Goal: Task Accomplishment & Management: Complete application form

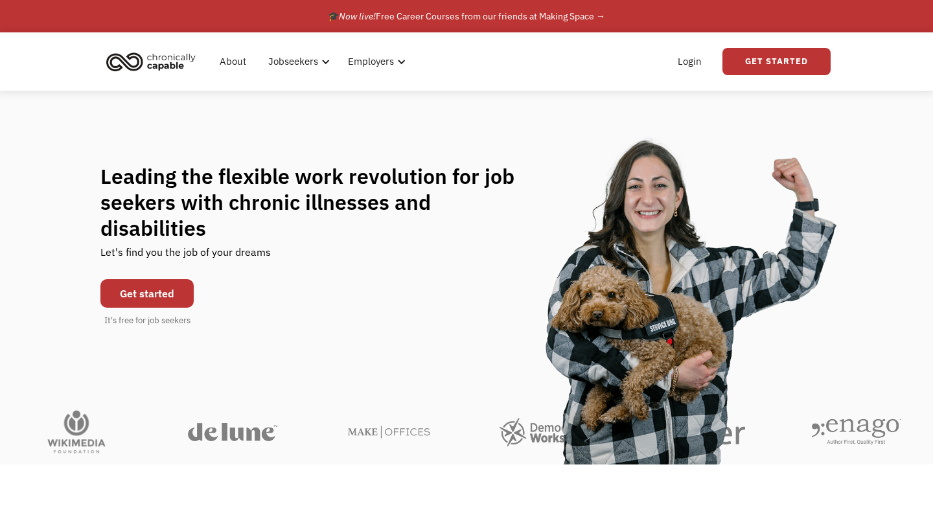
click at [154, 285] on link "Get started" at bounding box center [146, 293] width 93 height 29
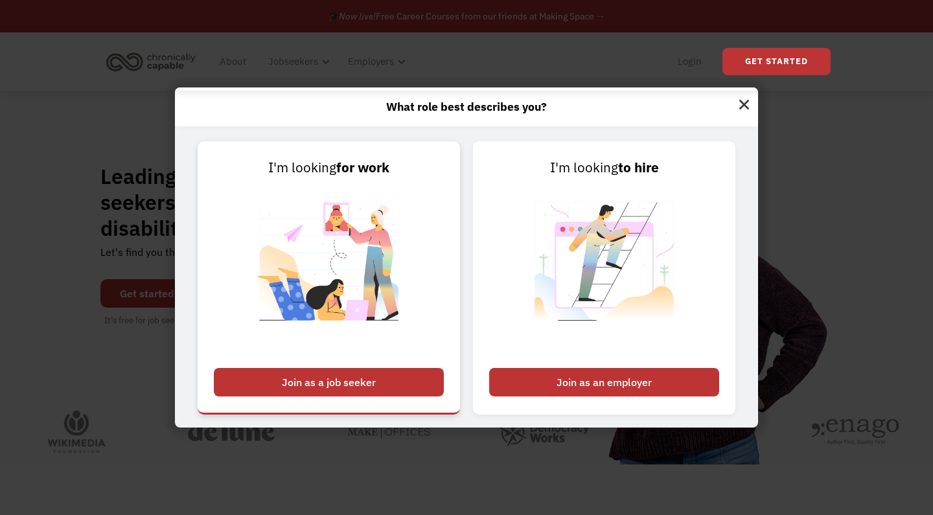
click at [347, 384] on div "Join as a job seeker" at bounding box center [329, 382] width 230 height 29
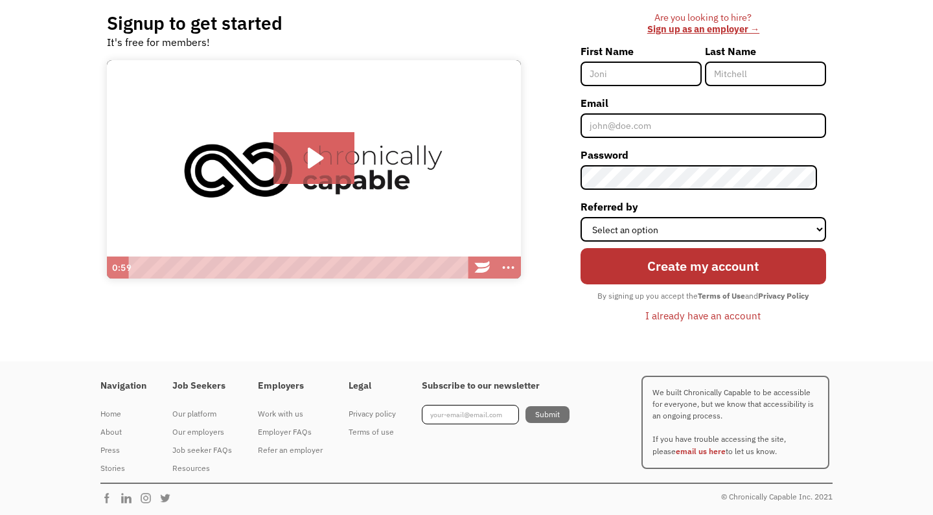
scroll to position [104, 0]
type input "[PERSON_NAME]"
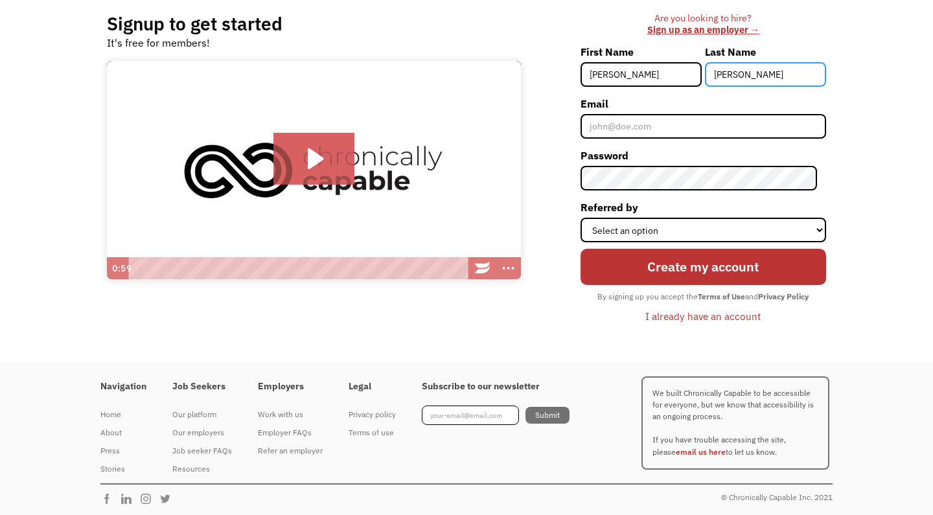
type input "Webster"
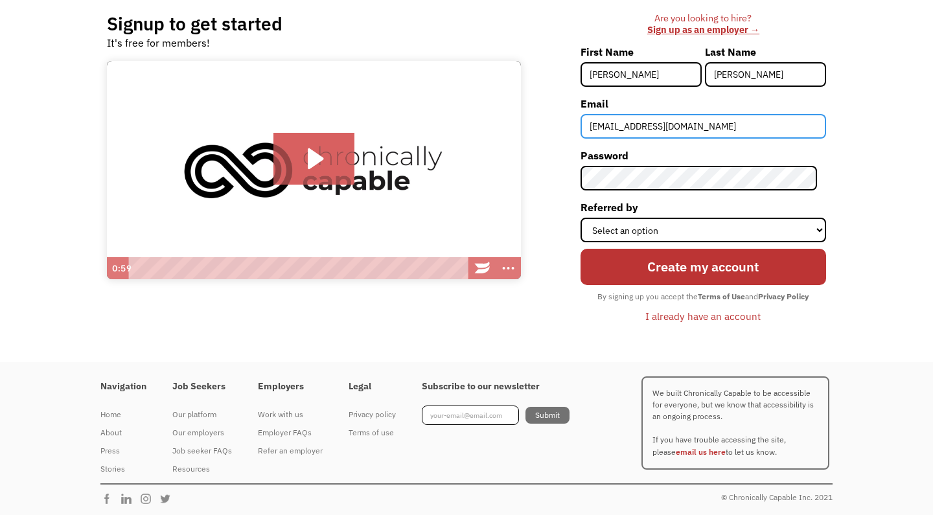
type input "[EMAIL_ADDRESS][DOMAIN_NAME]"
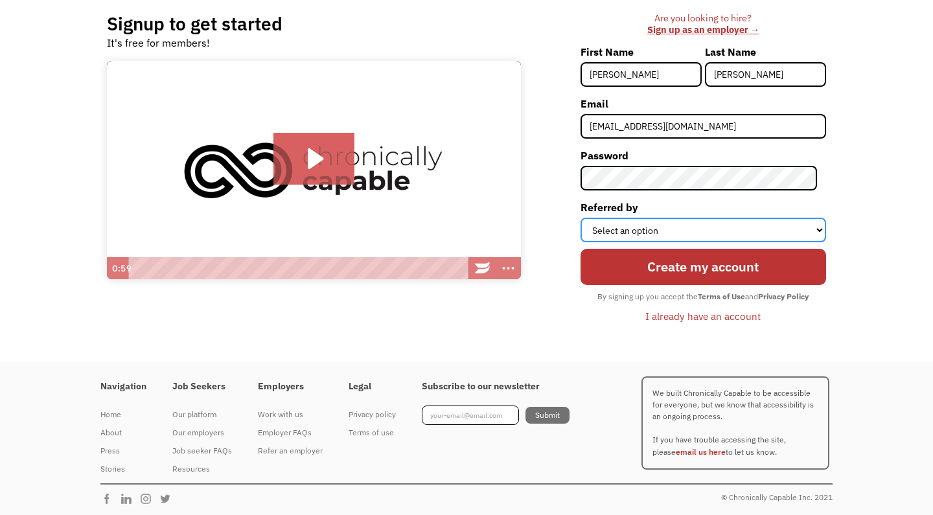
select select "Other"
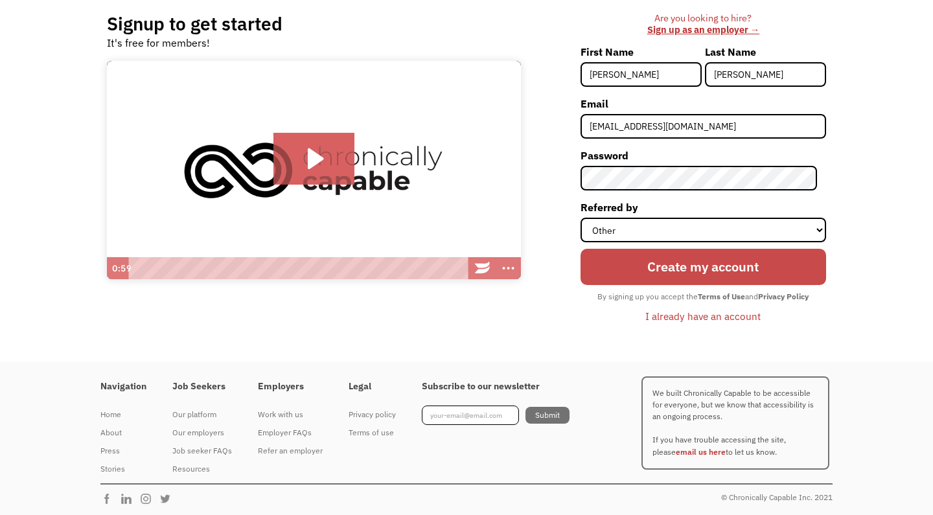
click at [706, 266] on input "Create my account" at bounding box center [704, 267] width 246 height 36
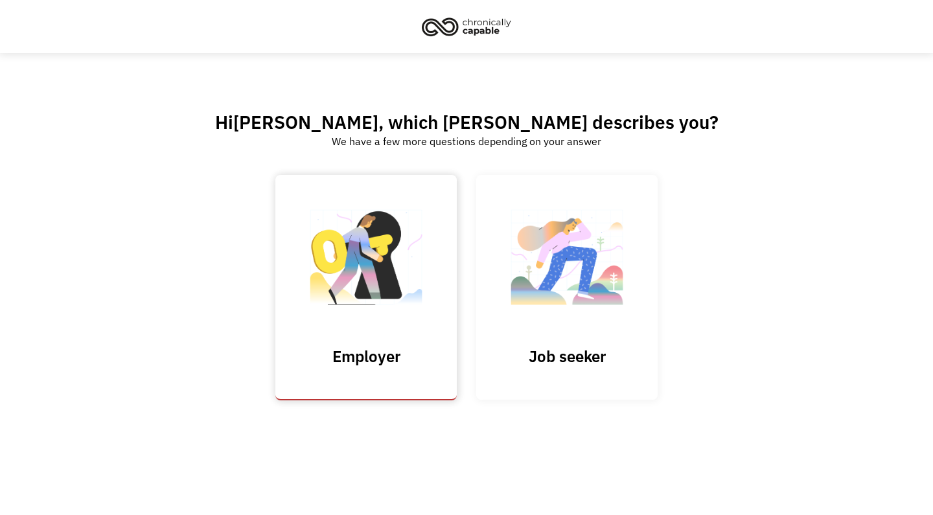
click at [371, 284] on input "Submit" at bounding box center [365, 287] width 181 height 225
type input "Please wait..."
click at [552, 259] on img at bounding box center [567, 264] width 130 height 126
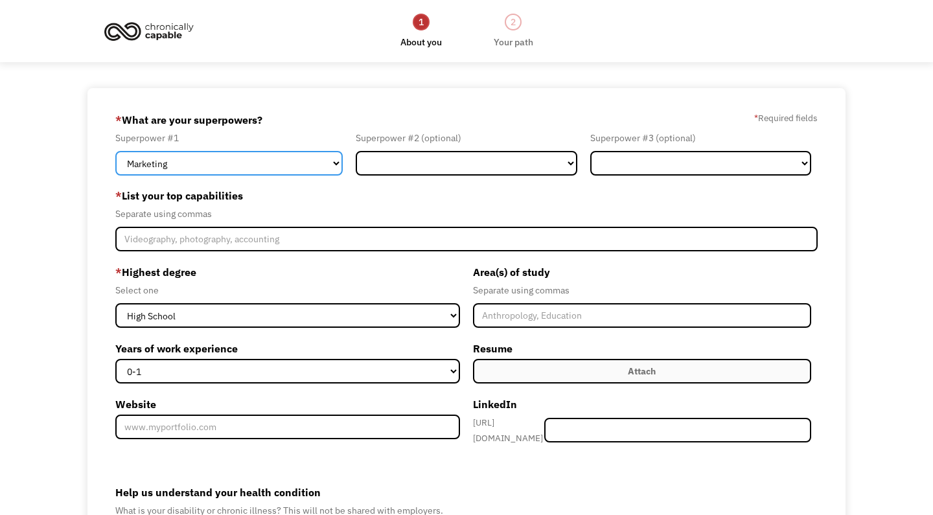
select select "Administration"
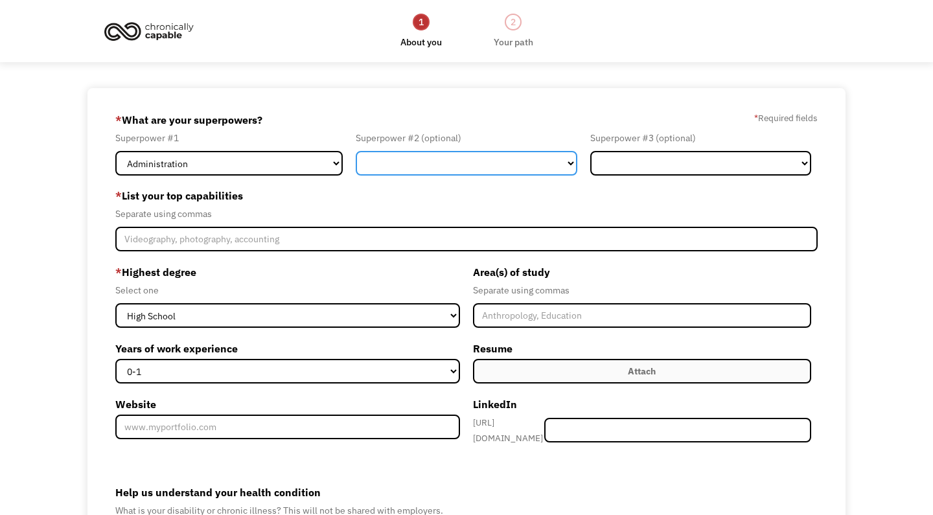
select select "Customer Service"
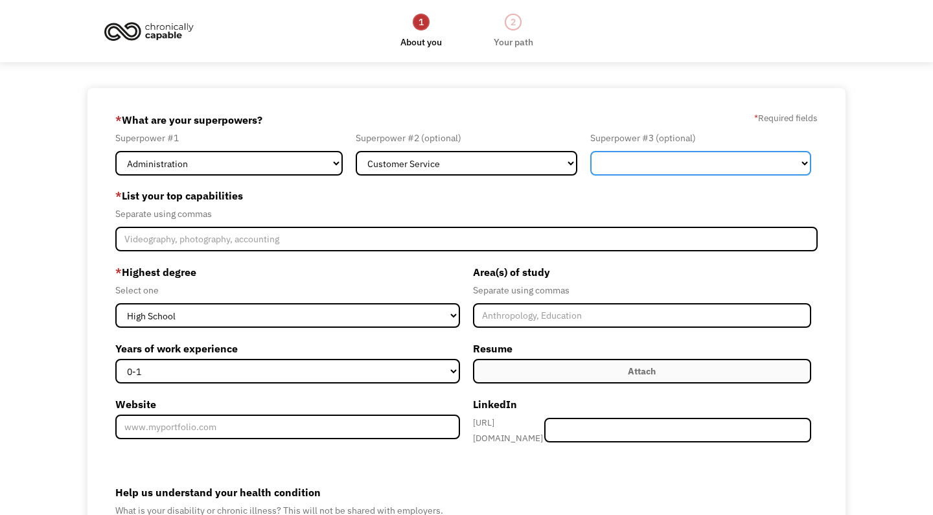
select select "Communications & Public Relations"
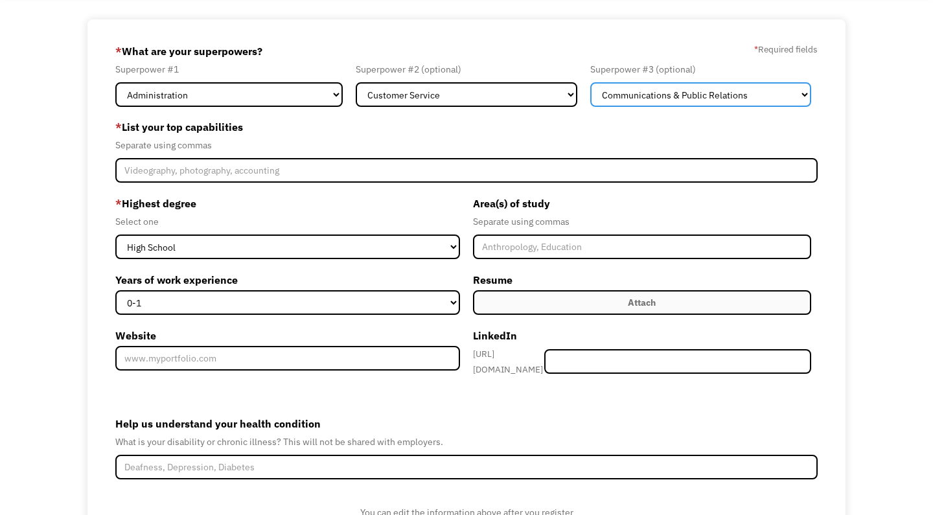
scroll to position [98, 0]
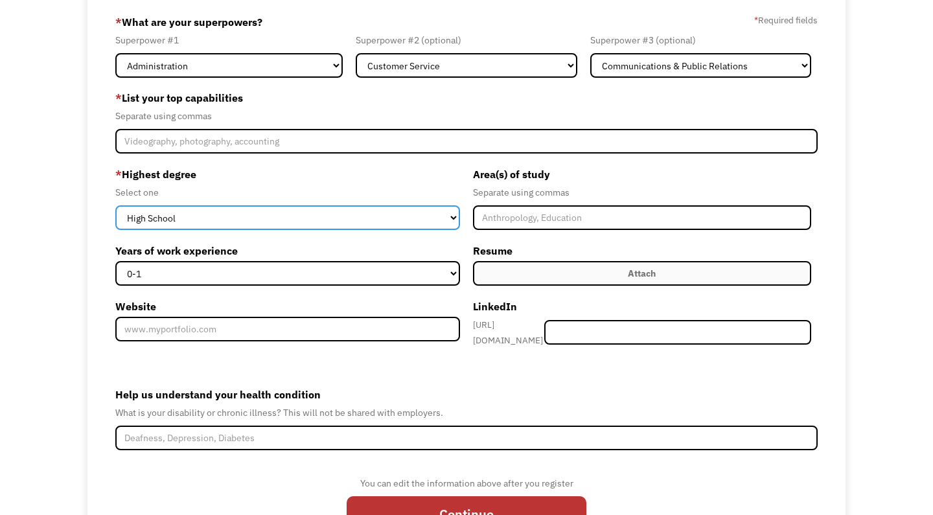
select select "masters"
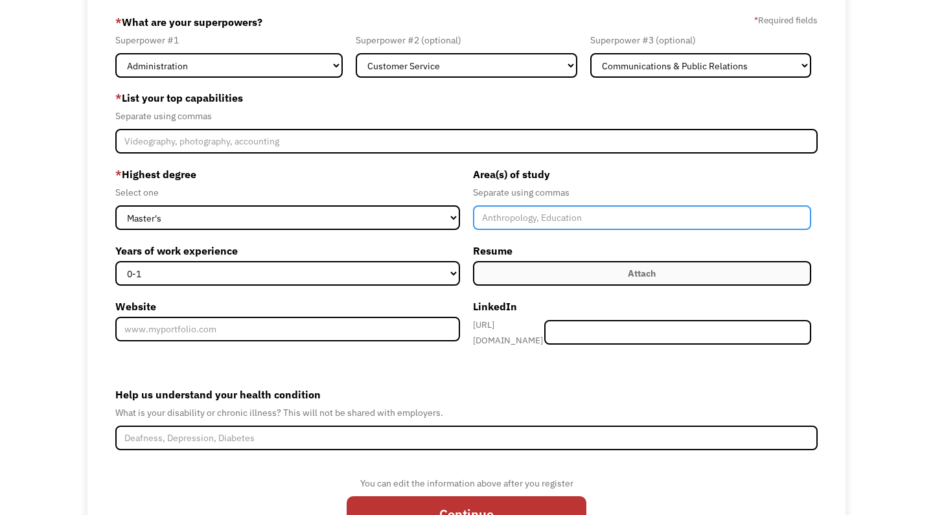
click at [519, 226] on input "Member-Create-Step1" at bounding box center [642, 217] width 338 height 25
click at [519, 217] on input "Teaching, German" at bounding box center [642, 217] width 338 height 25
type input "Teaching. (special education), German"
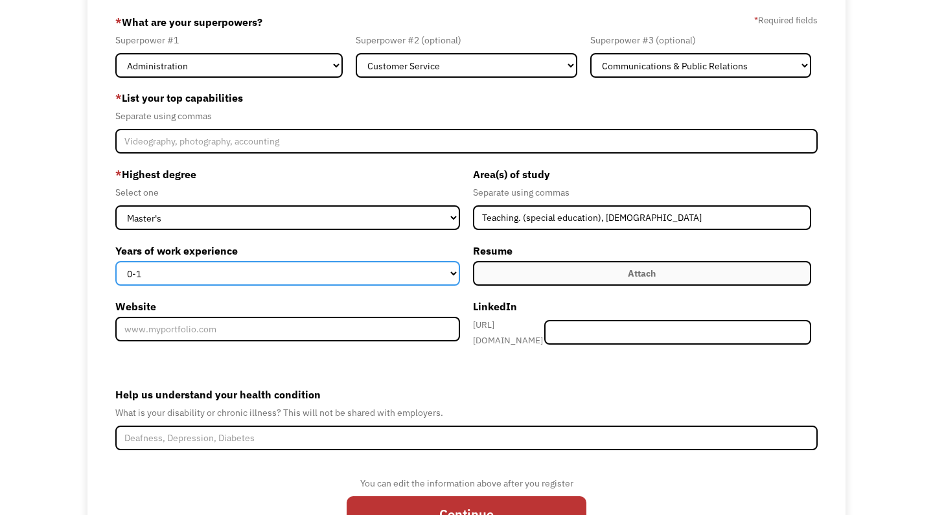
select select "15+"
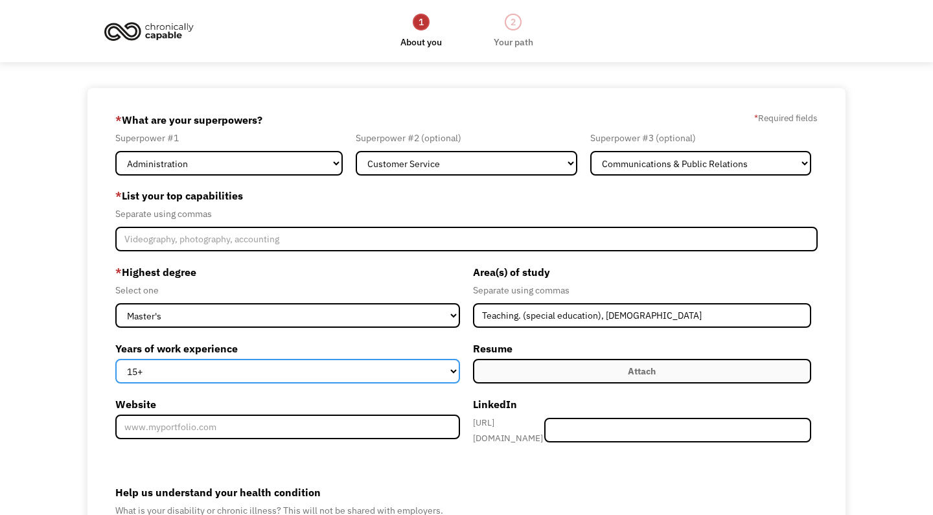
scroll to position [0, 0]
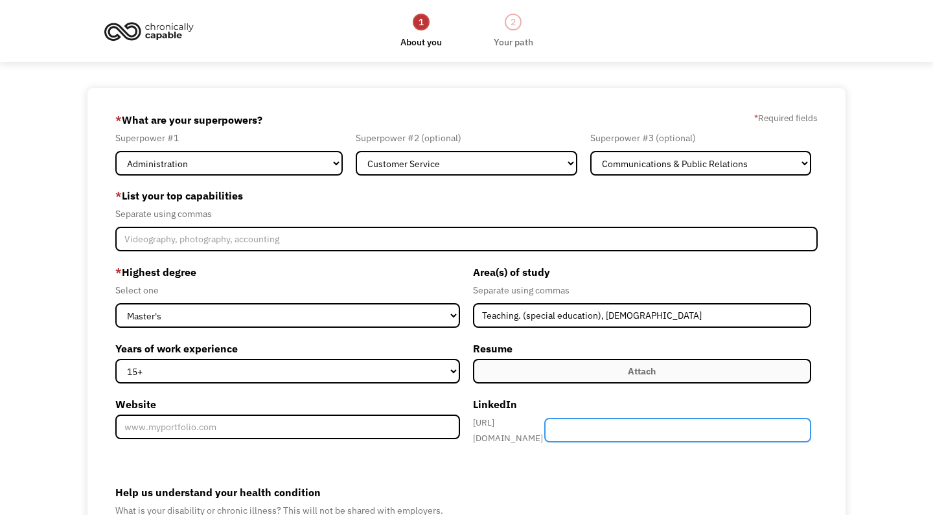
click at [626, 430] on input "Member-Create-Step1" at bounding box center [677, 430] width 267 height 25
paste input "www.linkedin.com/in/caroline-webster"
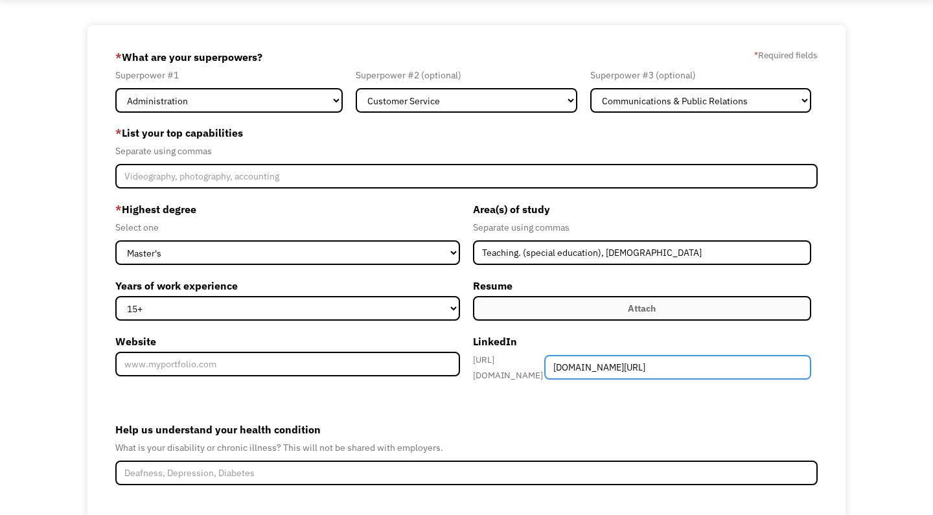
scroll to position [63, 0]
type input "www.linkedin.com/in/caroline-webster"
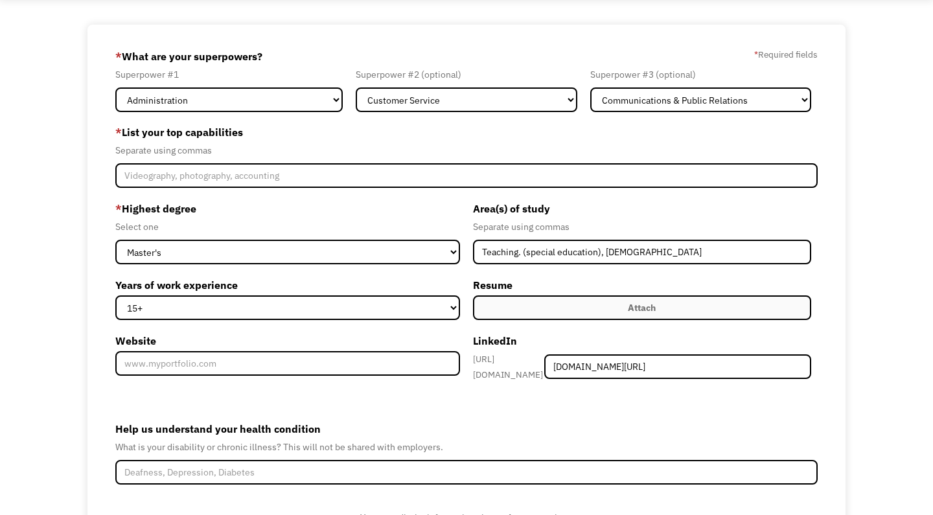
click at [622, 305] on label "Attach" at bounding box center [642, 307] width 338 height 25
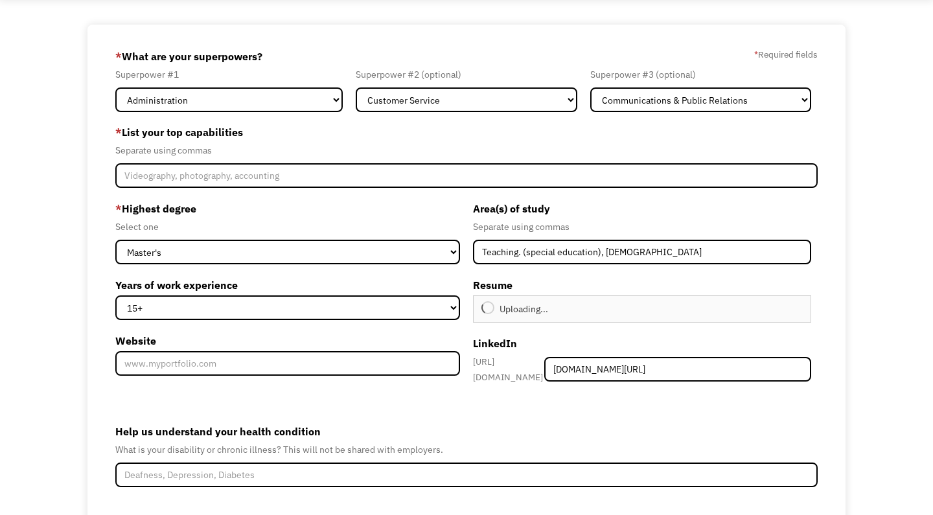
type input "Continue"
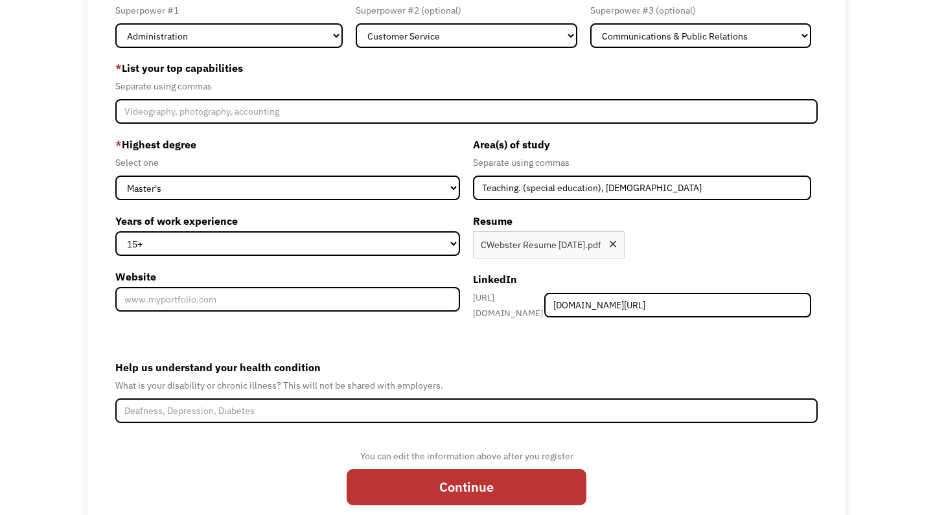
scroll to position [130, 0]
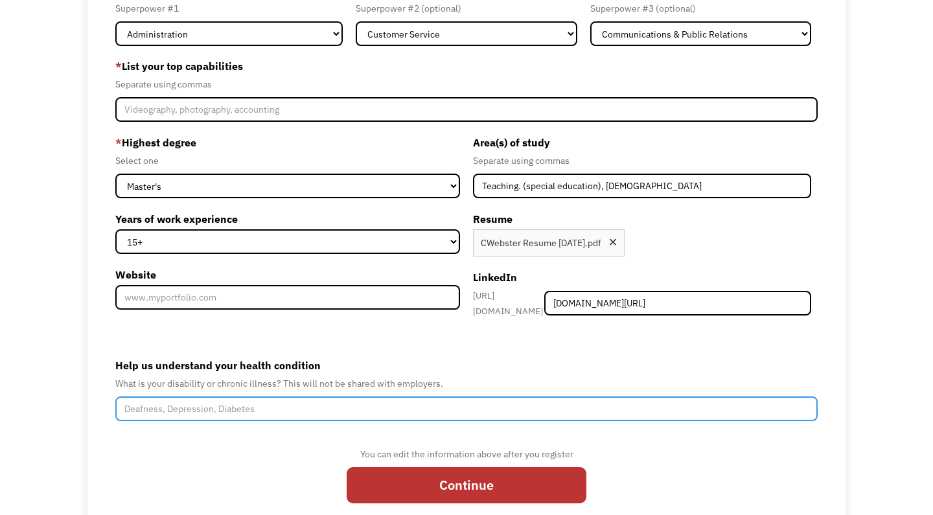
click at [242, 400] on input "Help us understand your health condition" at bounding box center [466, 409] width 702 height 25
drag, startPoint x: 331, startPoint y: 403, endPoint x: 367, endPoint y: 401, distance: 35.7
click at [367, 401] on input "not sure I feel safe entering this information here--happy to provide if requir…" at bounding box center [466, 409] width 702 height 25
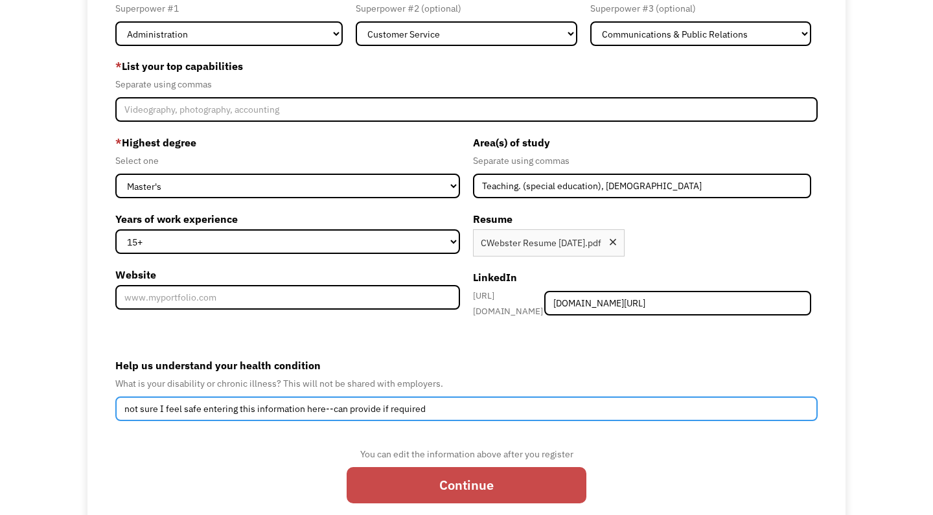
type input "not sure I feel safe entering this information here--can provide if required"
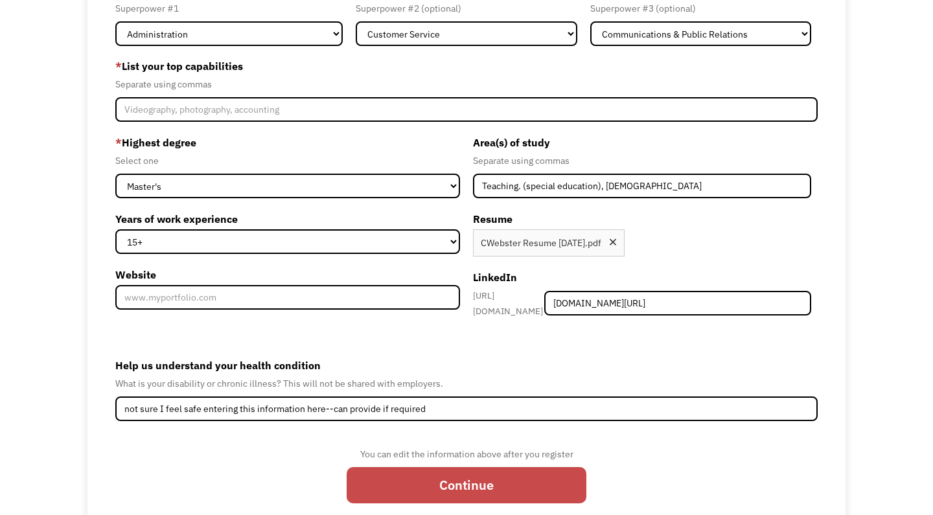
click at [485, 489] on input "Continue" at bounding box center [467, 485] width 240 height 36
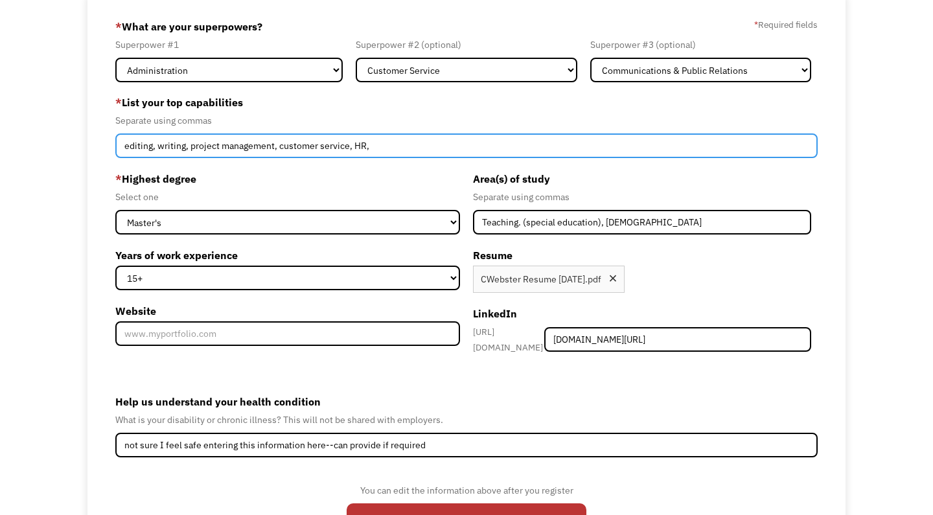
scroll to position [137, 0]
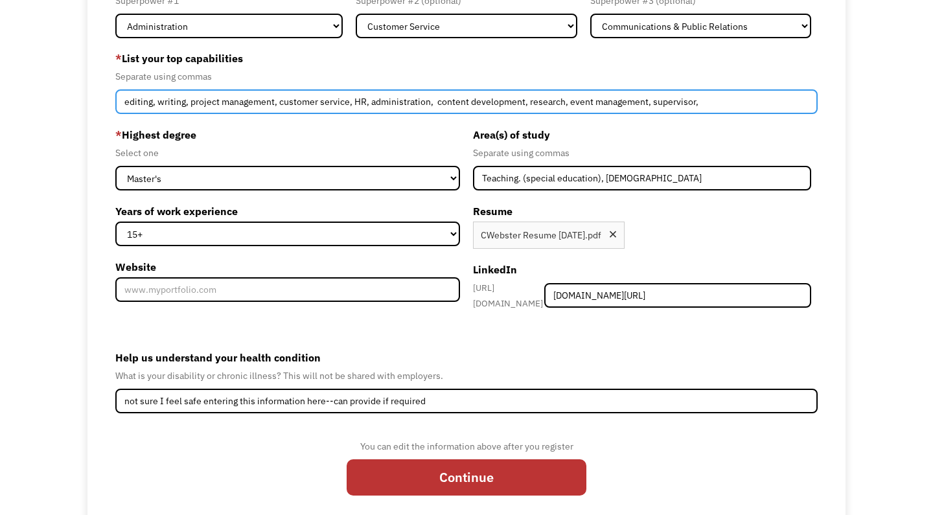
click at [561, 99] on input "editing, writing, project management, customer service, HR, administration, con…" at bounding box center [466, 101] width 702 height 25
click at [615, 102] on input "editing, writing, project management, customer service, HR, administration, con…" at bounding box center [466, 101] width 702 height 25
click at [809, 103] on input "editing, writing, project management, customer service, HR, administration, con…" at bounding box center [466, 101] width 702 height 25
click at [582, 102] on input "editing, writing, project management, customer service, HR, administration, con…" at bounding box center [466, 101] width 702 height 25
drag, startPoint x: 582, startPoint y: 98, endPoint x: 690, endPoint y: 97, distance: 108.2
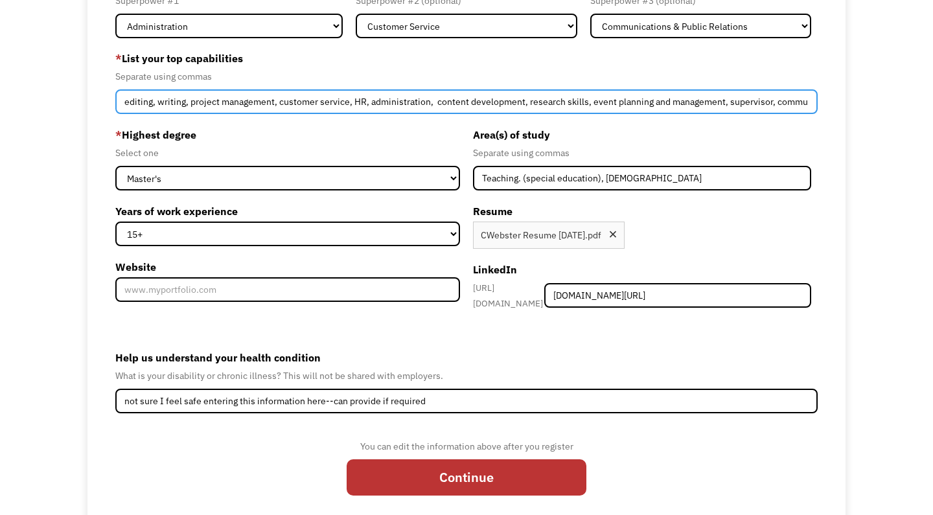
click at [690, 97] on input "editing, writing, project management, customer service, HR, administration, con…" at bounding box center [466, 101] width 702 height 25
click at [805, 100] on input "editing, writing, project management, customer service, HR, administration, con…" at bounding box center [466, 101] width 702 height 25
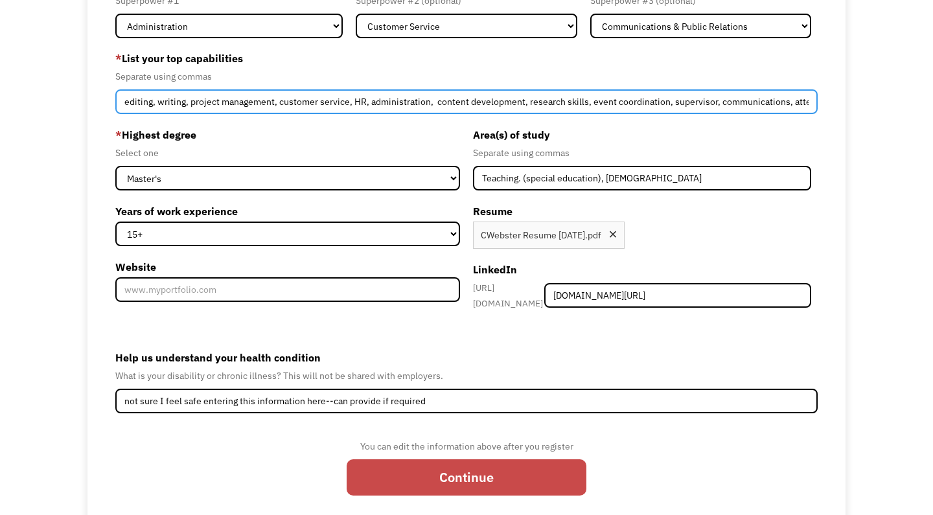
type input "editing, writing, project management, customer service, HR, administration, con…"
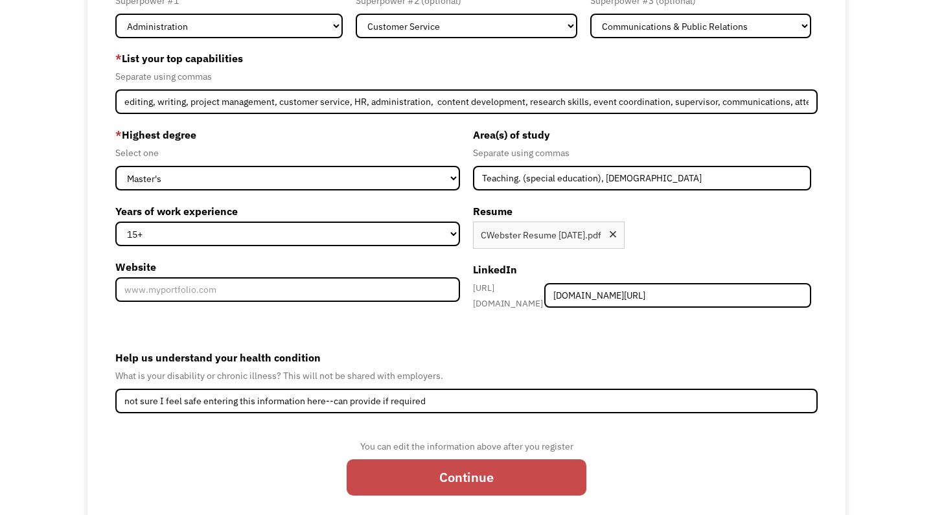
click at [392, 476] on input "Continue" at bounding box center [467, 477] width 240 height 36
type input "Please wait..."
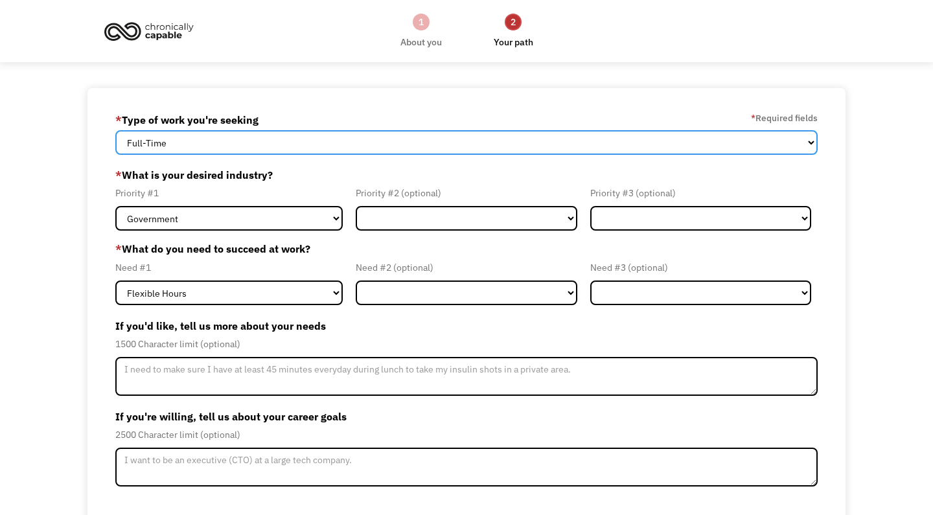
select select "Both Full-Time and Part-Time"
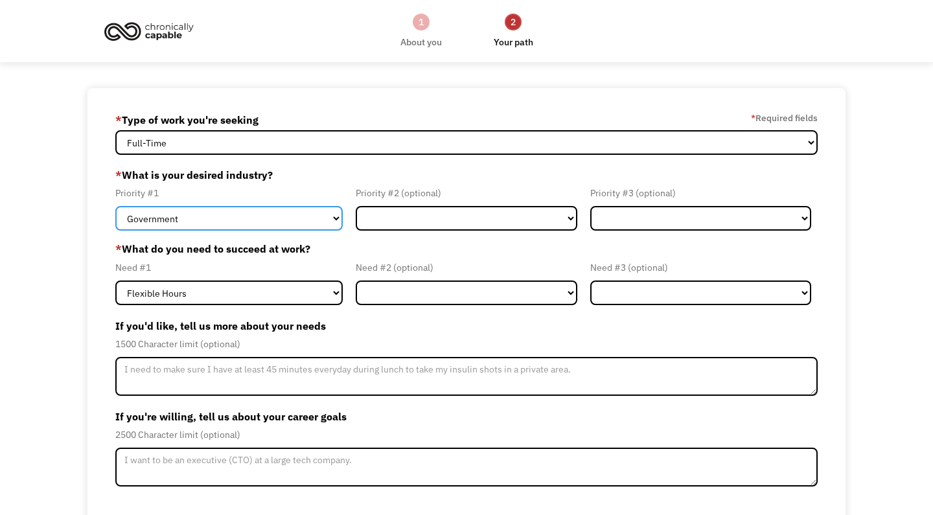
select select "Health & Social Care"
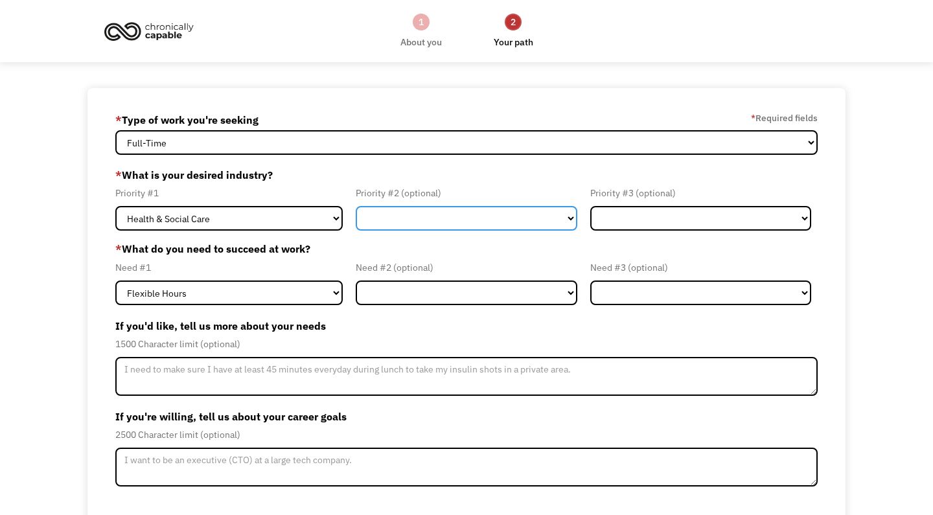
select select "Creative & Design"
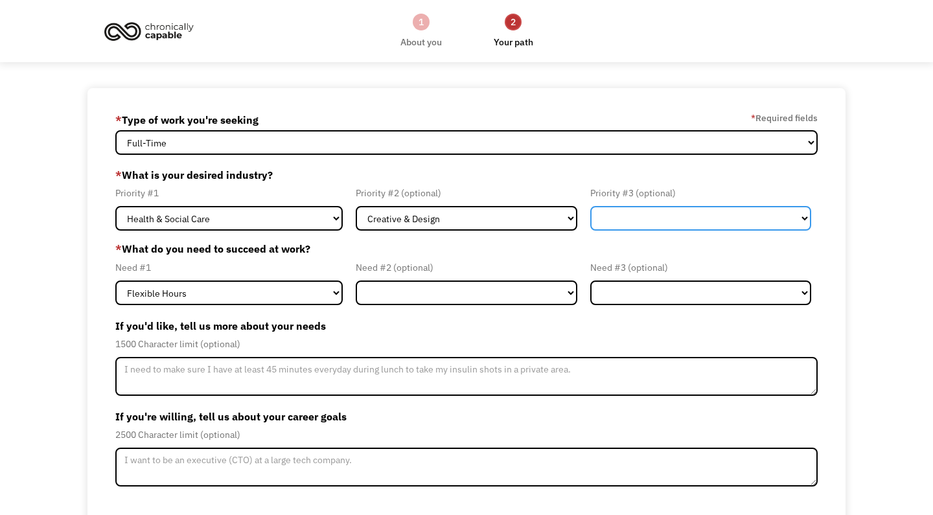
select select "Administrative"
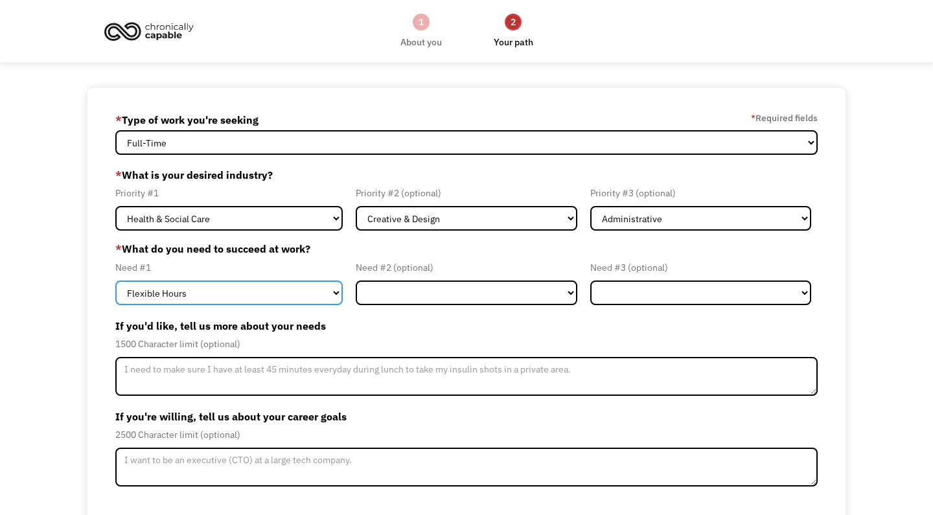
select select "Remote Work"
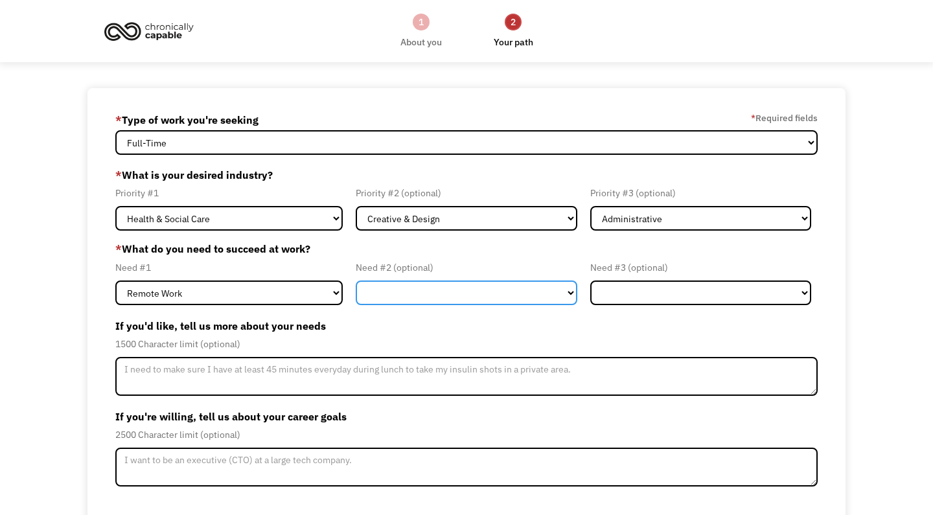
select select "Flexible Hours"
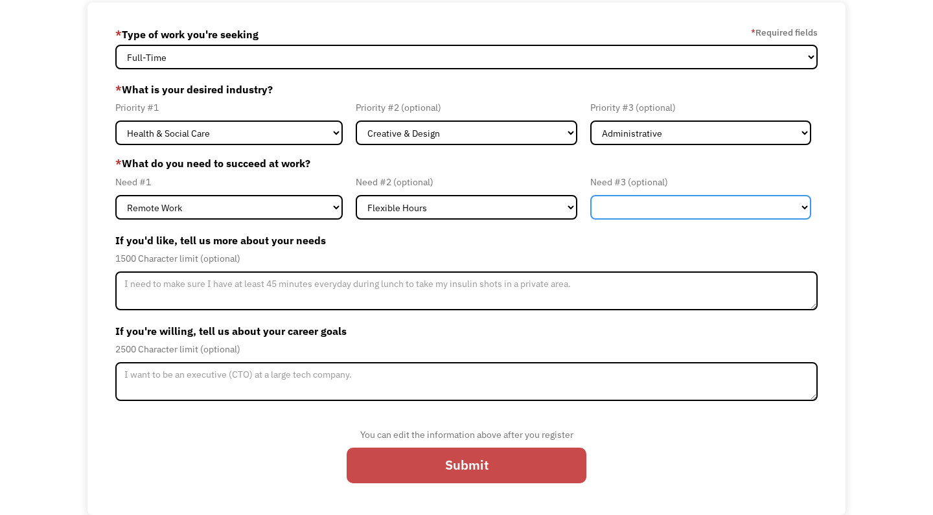
scroll to position [86, 0]
click at [476, 465] on input "Submit" at bounding box center [467, 466] width 240 height 36
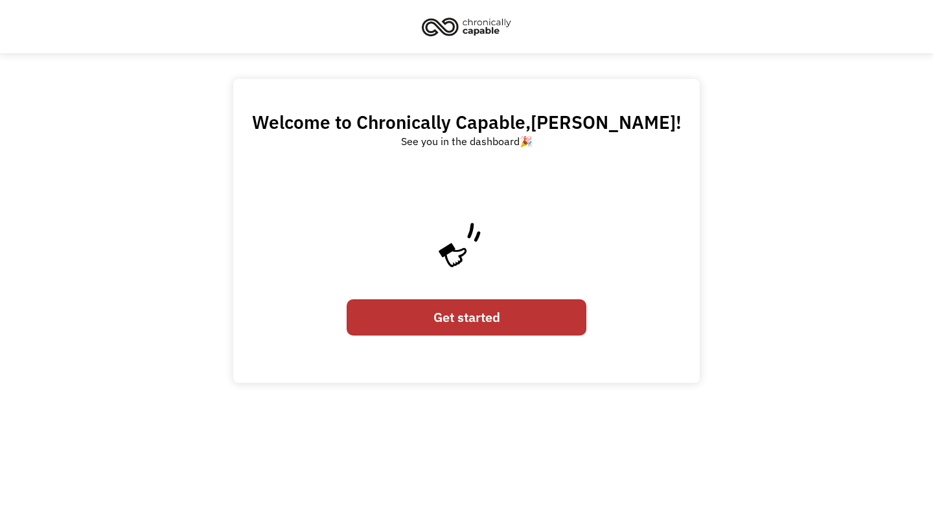
click at [463, 321] on link "Get started" at bounding box center [467, 317] width 240 height 36
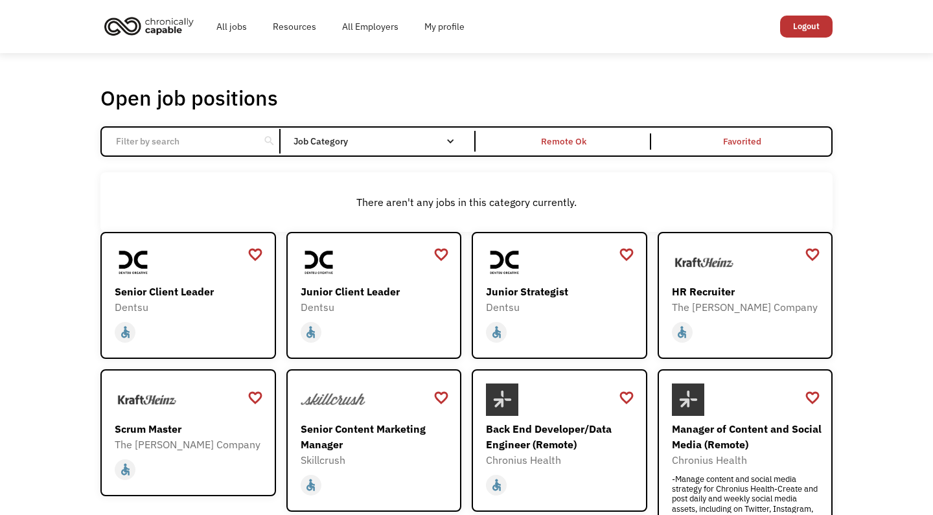
click at [155, 22] on img "home" at bounding box center [148, 26] width 97 height 29
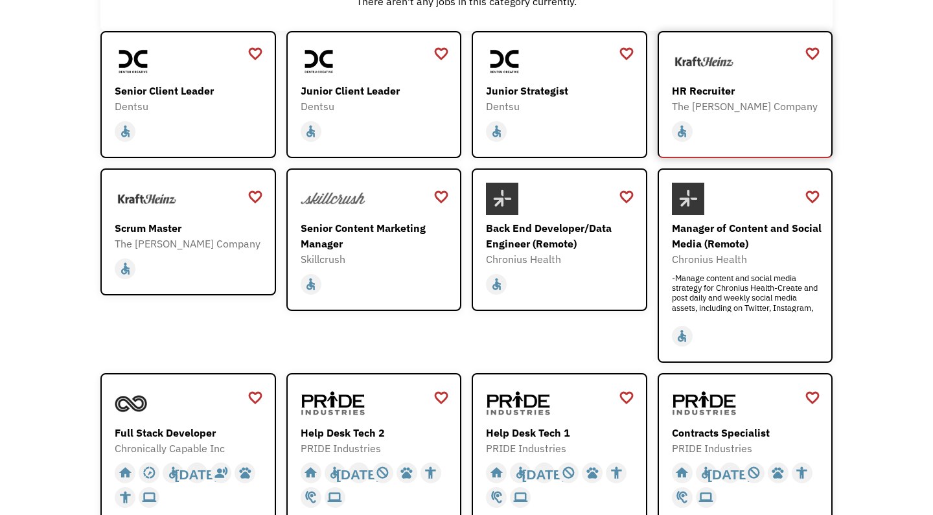
scroll to position [203, 0]
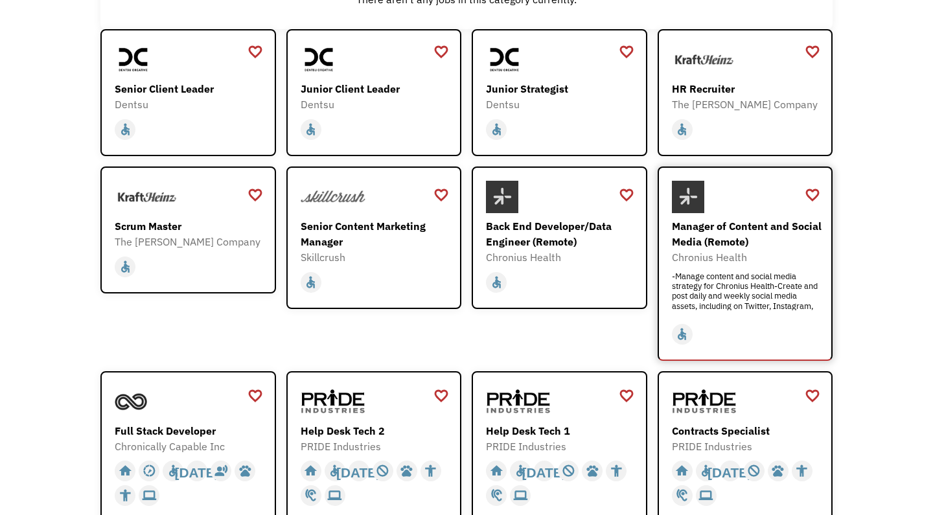
click at [711, 229] on div "Manager of Content and Social Media (Remote)" at bounding box center [747, 233] width 150 height 31
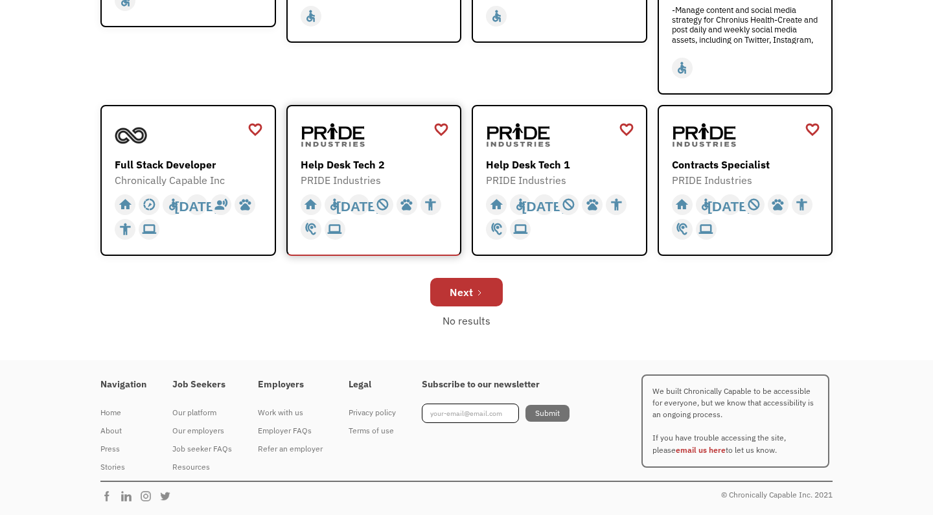
scroll to position [468, 0]
click at [461, 296] on div "Next" at bounding box center [461, 293] width 23 height 16
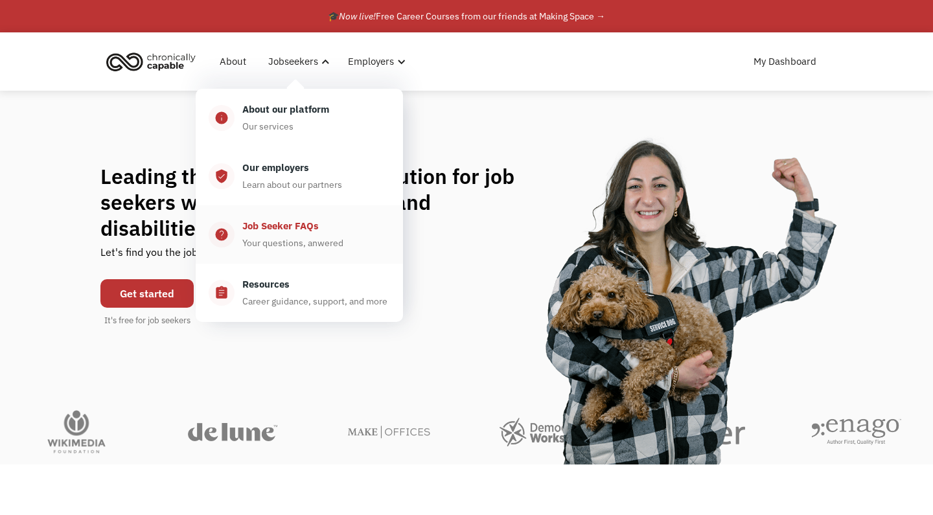
click at [283, 225] on div "Job Seeker FAQs" at bounding box center [280, 226] width 76 height 16
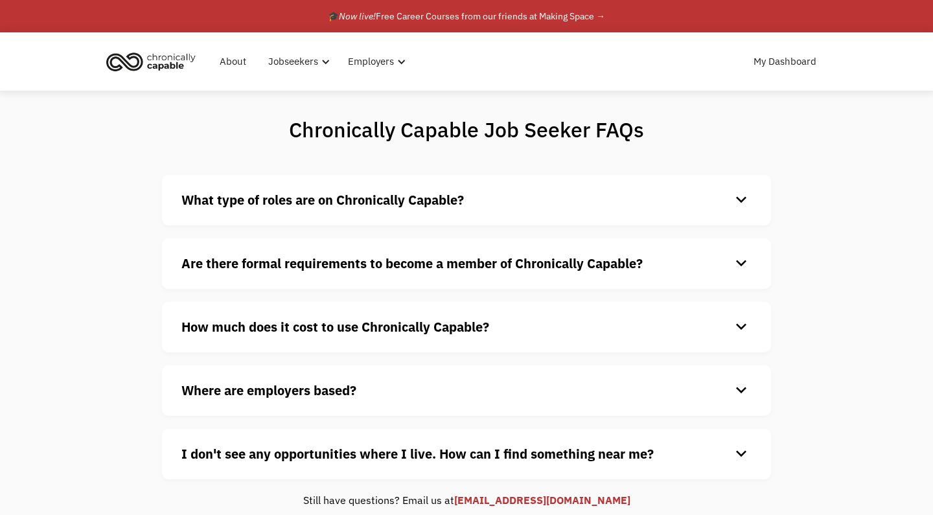
click at [531, 205] on h4 "What type of roles are on Chronically Capable?" at bounding box center [455, 199] width 549 height 19
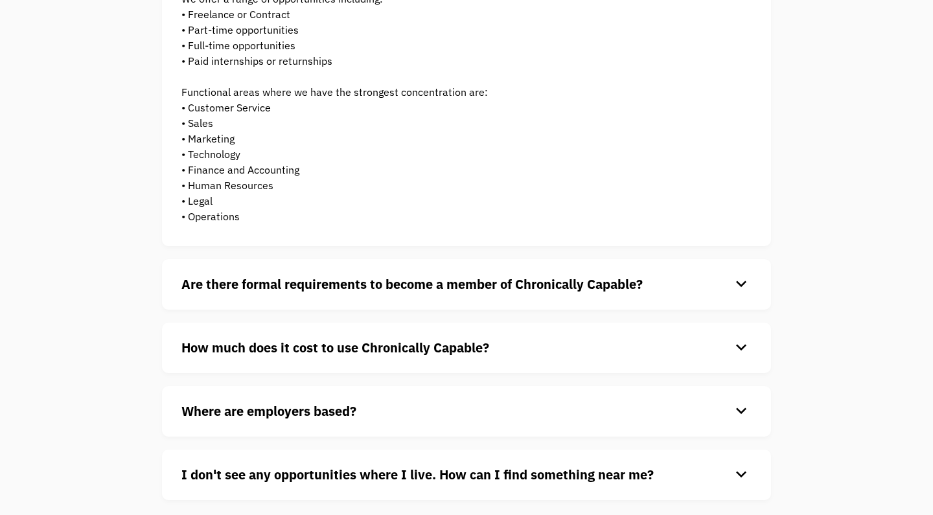
scroll to position [225, 0]
click at [435, 286] on strong "Are there formal requirements to become a member of Chronically Capable?" at bounding box center [411, 283] width 461 height 17
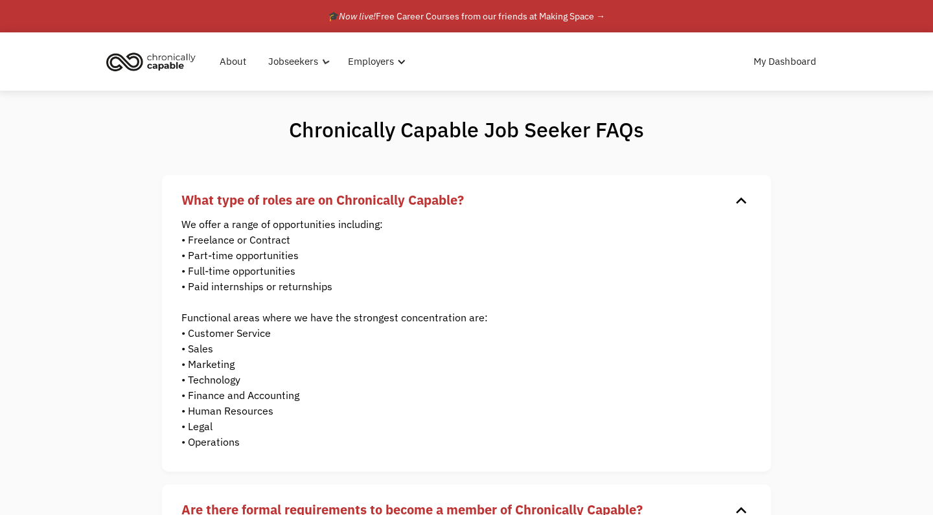
scroll to position [0, 0]
click at [286, 0] on link "🎓 Now live! Free Career Courses from our friends at Making Space →" at bounding box center [466, 16] width 933 height 32
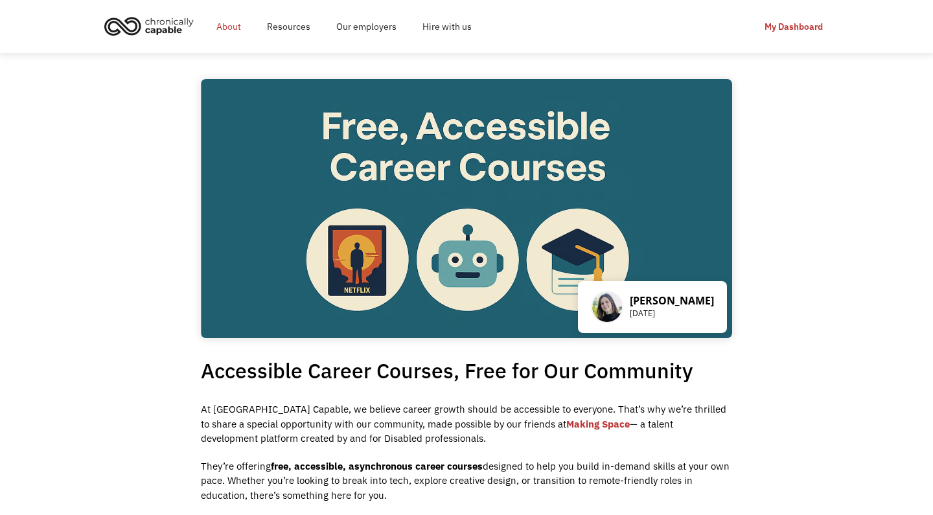
click at [233, 29] on link "About" at bounding box center [228, 26] width 51 height 41
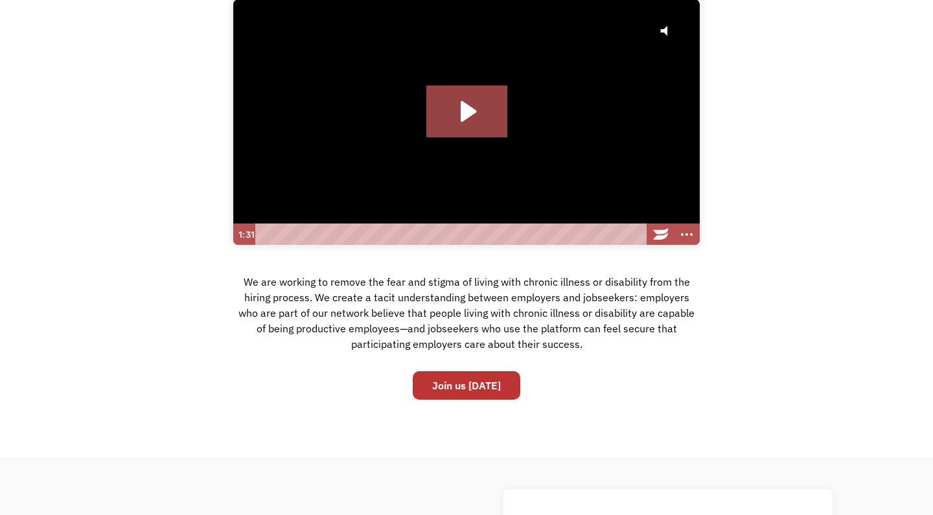
scroll to position [160, 0]
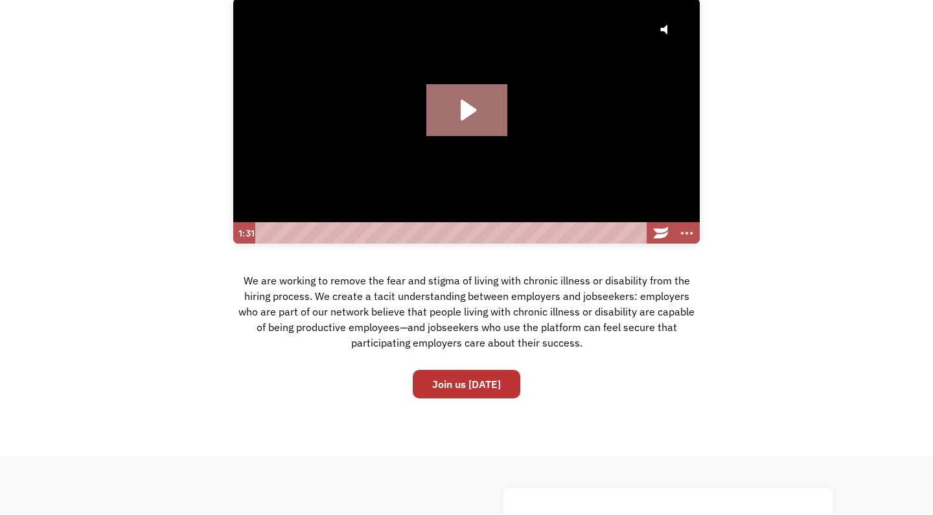
click at [454, 101] on icon "Play Video: Hire with Chronically Capable" at bounding box center [466, 110] width 81 height 52
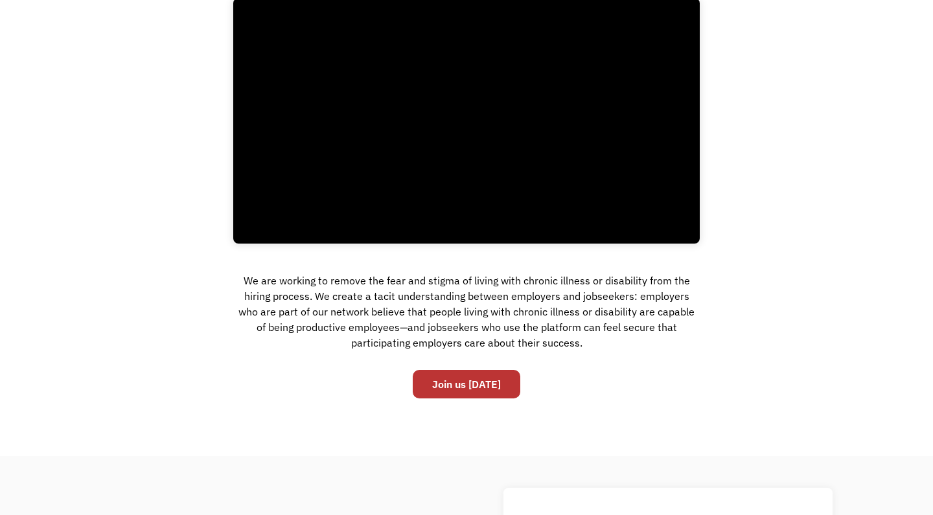
click at [663, 368] on div "Our value Click for sound @keyframes VOLUME_SMALL_WAVE_FLASH { 0% { opacity: 0;…" at bounding box center [466, 181] width 933 height 448
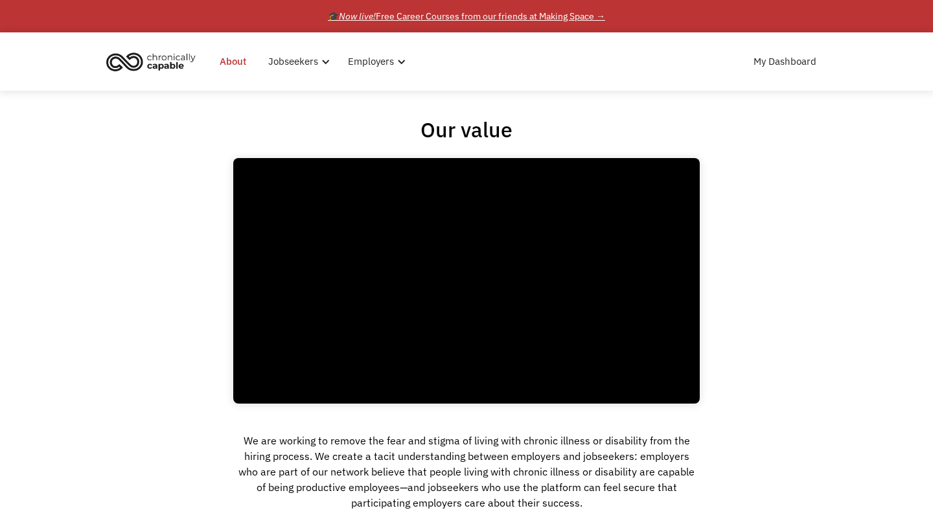
scroll to position [0, 0]
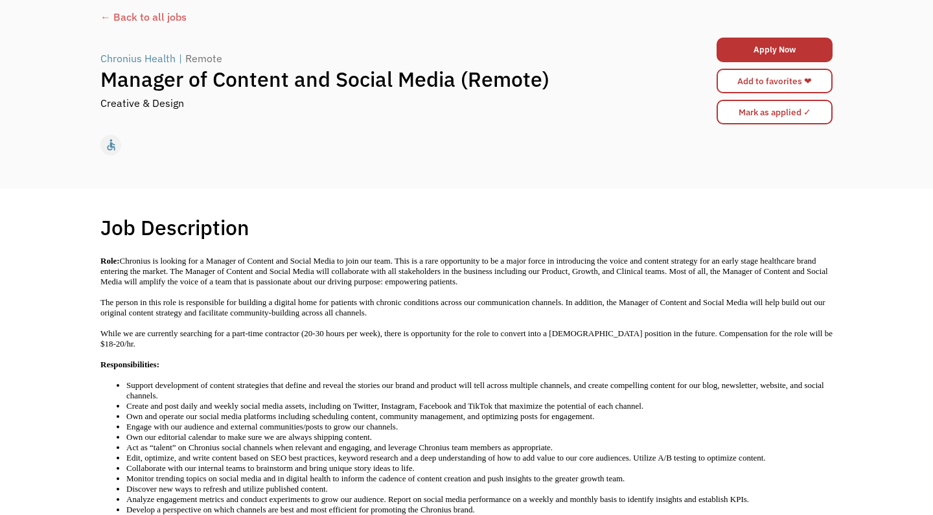
scroll to position [176, 0]
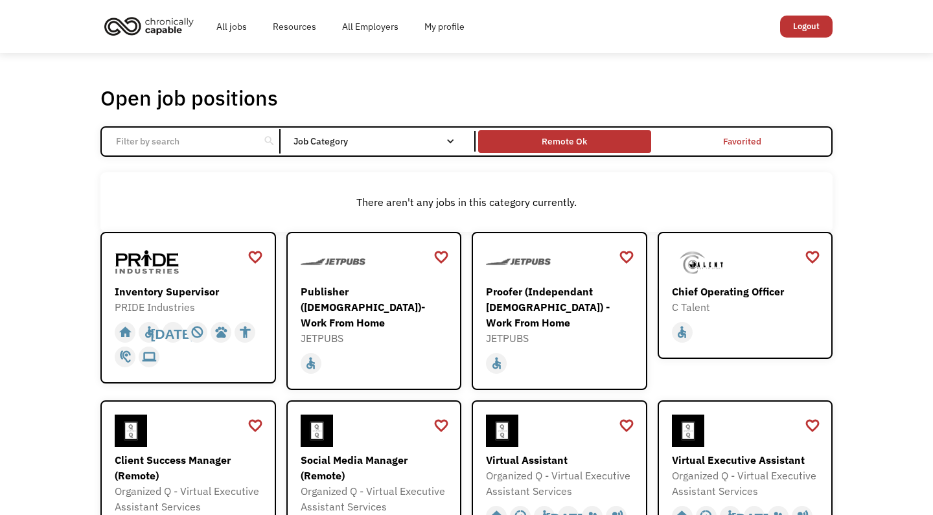
click at [568, 144] on div "Remote Ok" at bounding box center [564, 141] width 45 height 16
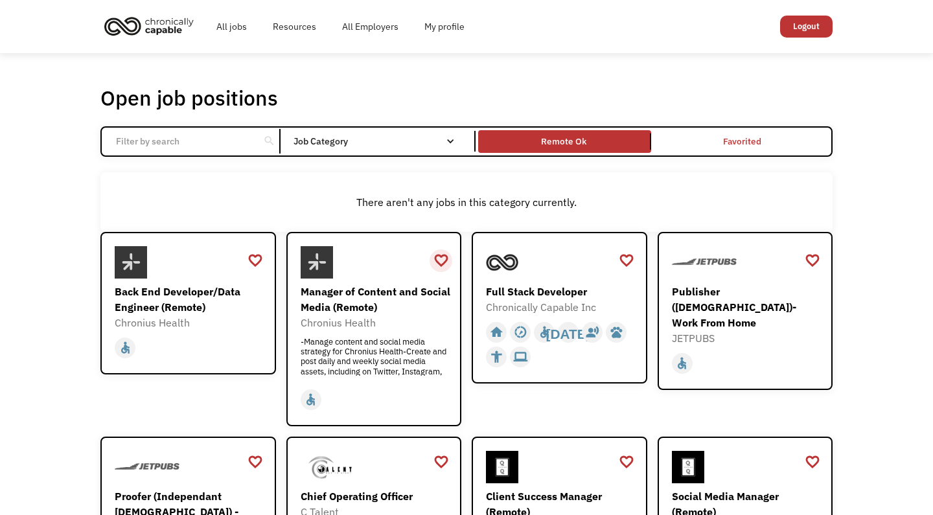
click at [437, 261] on div "favorite_border" at bounding box center [441, 260] width 16 height 19
click at [441, 257] on div "favorite" at bounding box center [441, 258] width 16 height 19
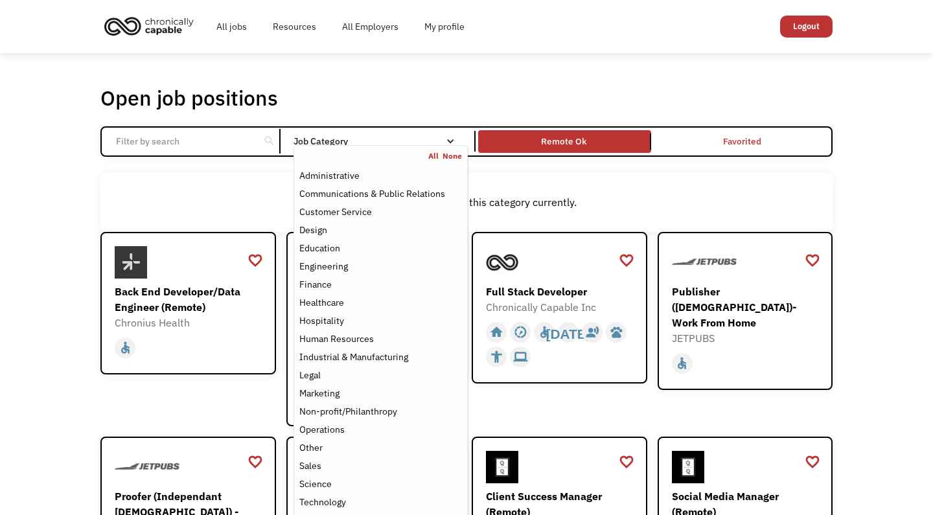
click at [419, 136] on div "Job Category" at bounding box center [380, 141] width 174 height 21
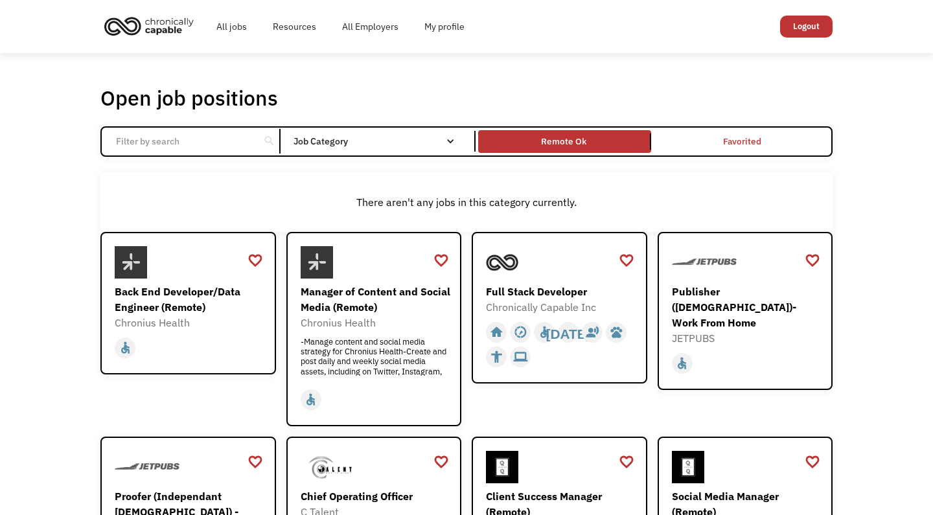
click at [409, 141] on div "Job Category" at bounding box center [380, 141] width 174 height 9
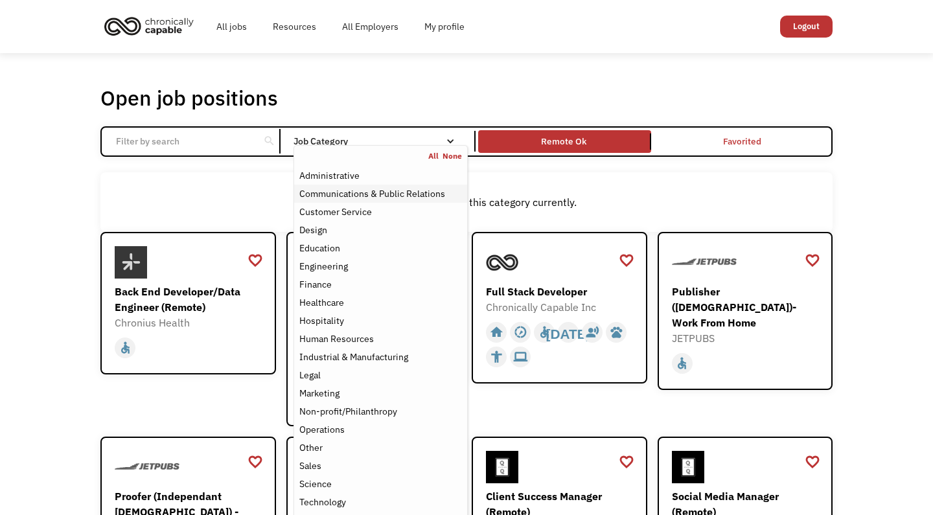
click at [386, 193] on div "Communications & Public Relations" at bounding box center [372, 194] width 146 height 16
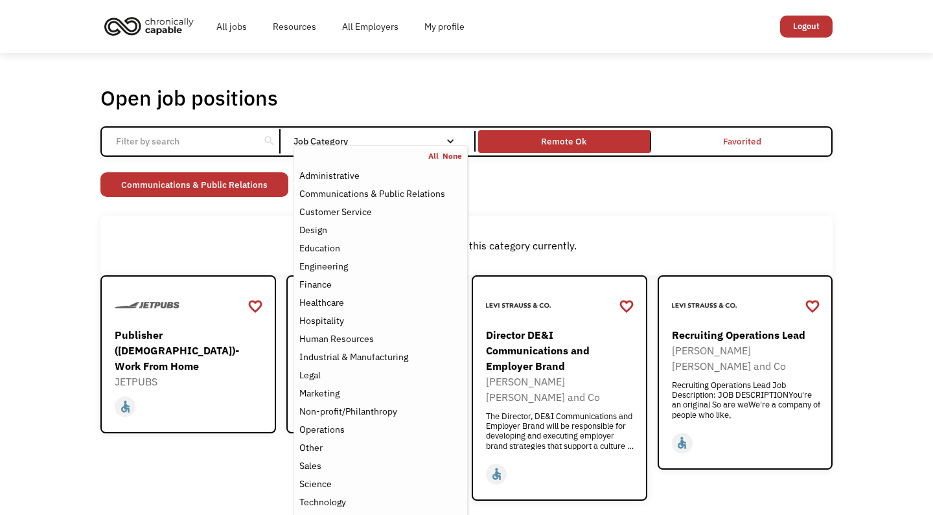
click at [154, 213] on div "Open job positions You have X liked items Search search Filter by category Admi…" at bounding box center [466, 293] width 732 height 416
click at [367, 138] on div "Job Category" at bounding box center [380, 141] width 174 height 9
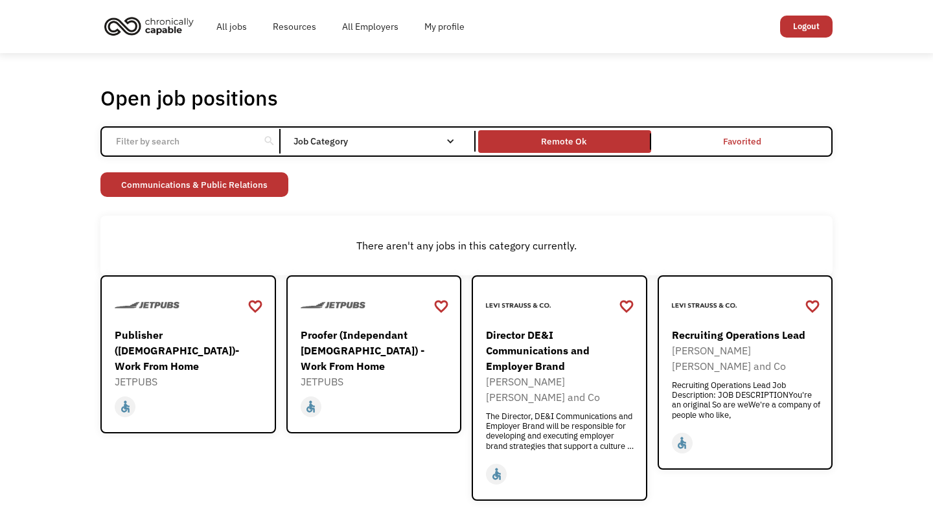
click at [367, 138] on div "Job Category" at bounding box center [380, 141] width 174 height 9
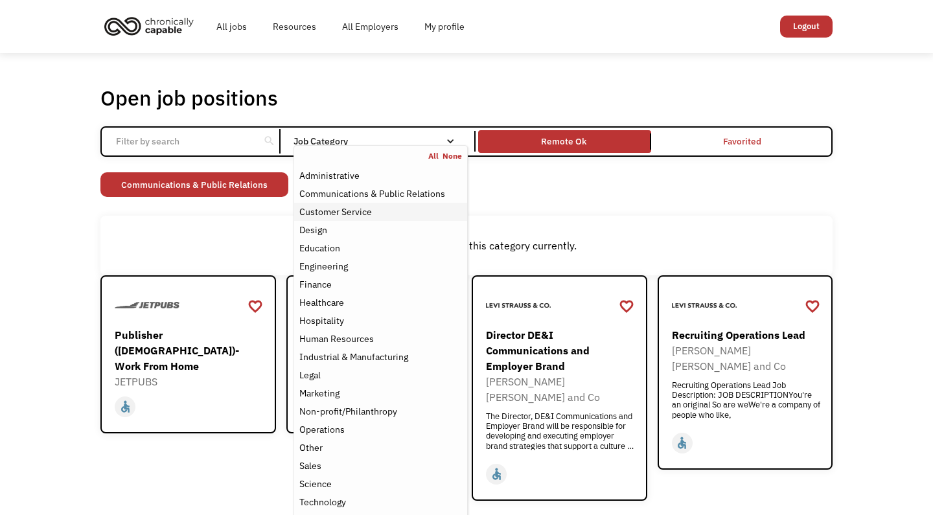
click at [352, 209] on div "Customer Service" at bounding box center [335, 212] width 73 height 16
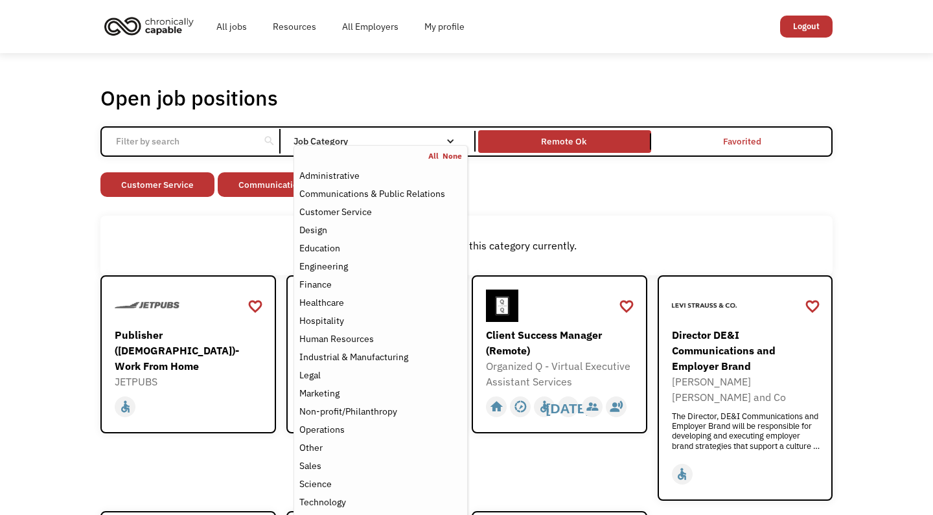
click at [220, 218] on div "There aren't any jobs in this category currently." at bounding box center [466, 246] width 732 height 60
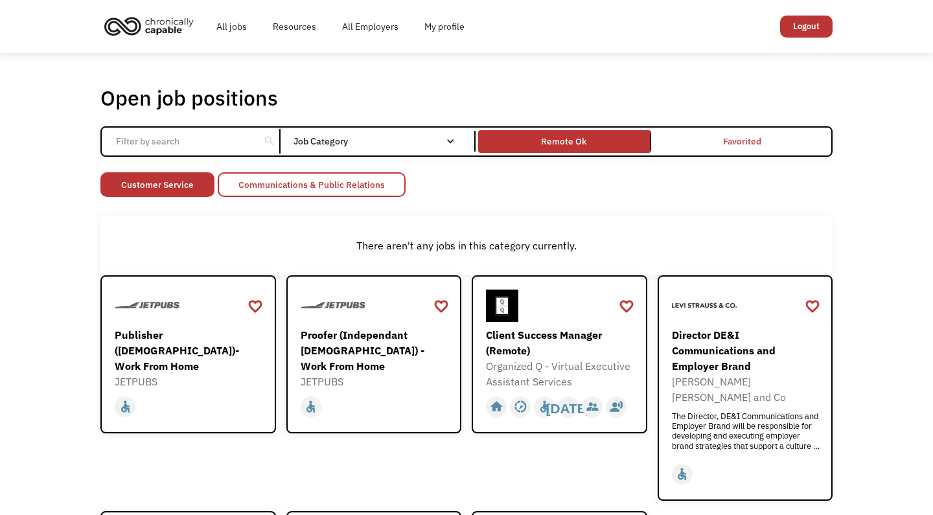
click at [391, 187] on link "Communications & Public Relations" at bounding box center [312, 184] width 188 height 25
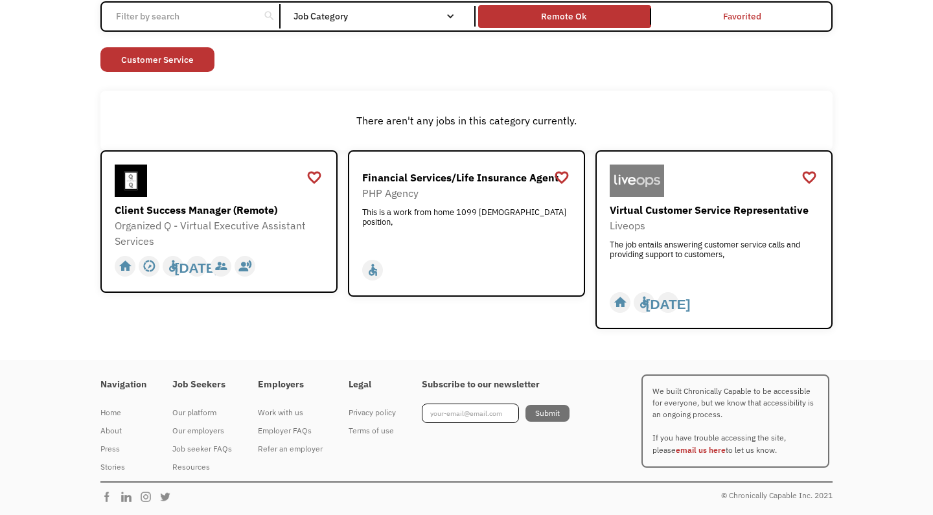
scroll to position [124, 0]
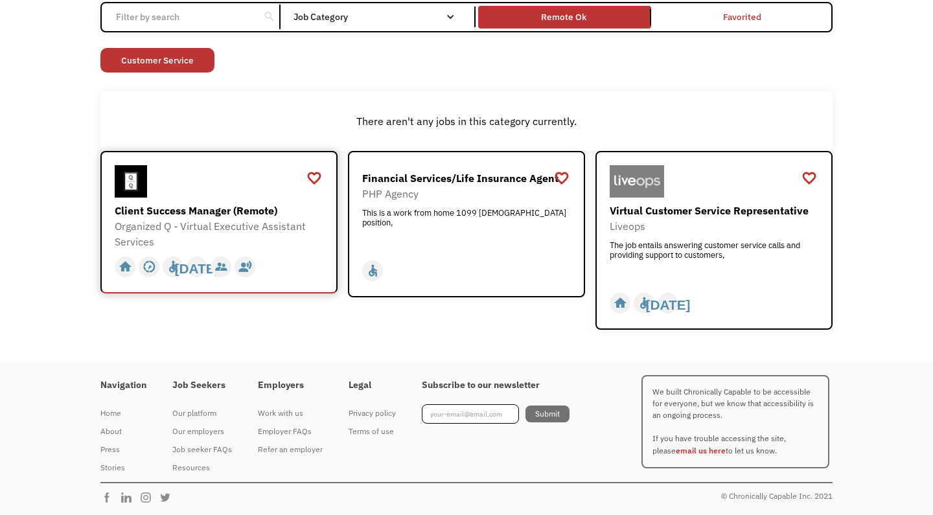
click at [155, 209] on div "Client Success Manager (Remote)" at bounding box center [221, 211] width 212 height 16
click at [663, 216] on div "Virtual Customer Service Representative" at bounding box center [716, 211] width 212 height 16
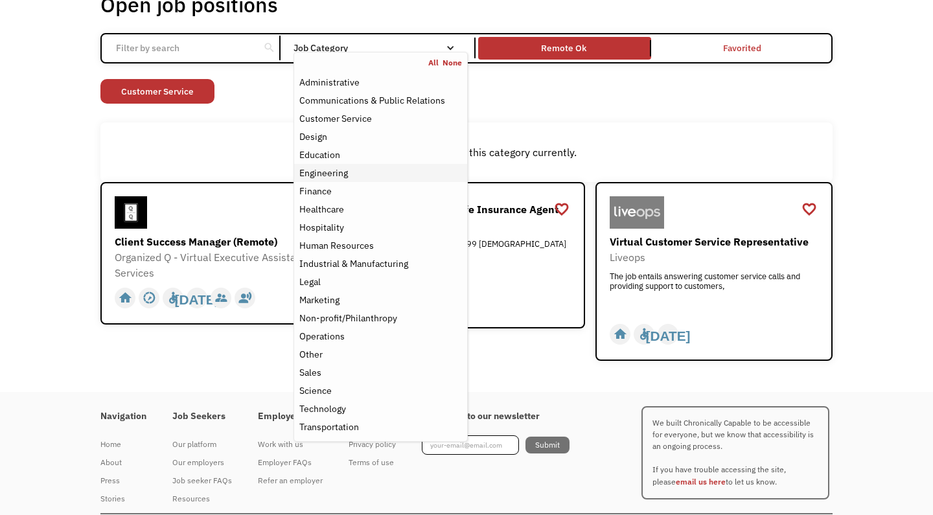
scroll to position [19, 0]
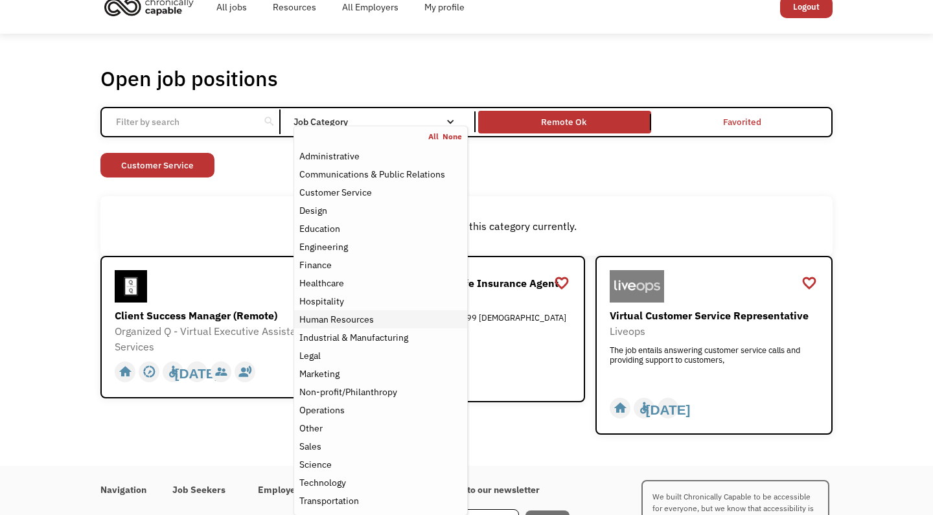
click at [369, 319] on div "Human Resources" at bounding box center [336, 320] width 75 height 16
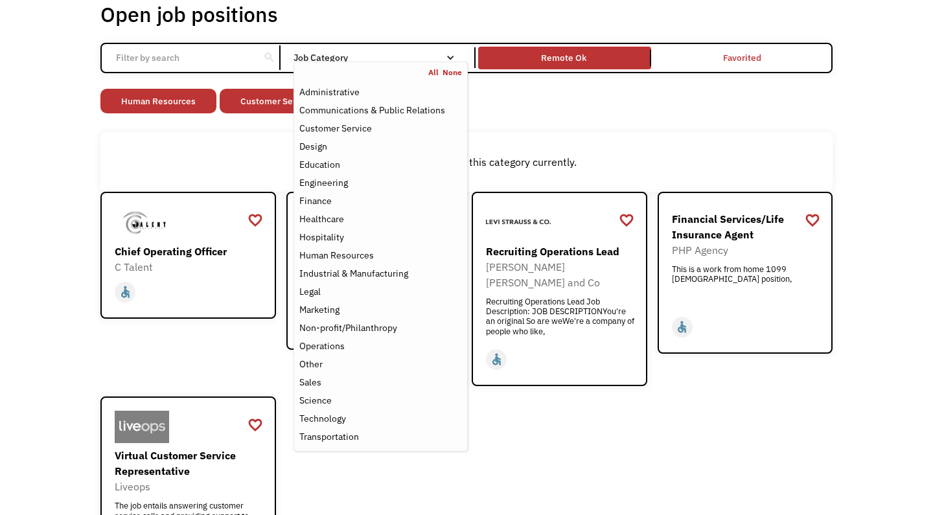
scroll to position [86, 0]
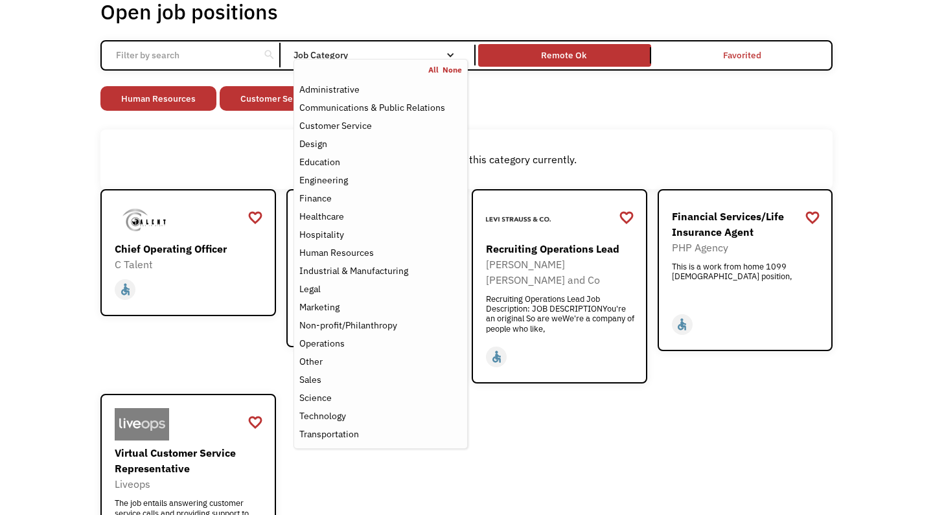
click at [566, 444] on div "favorite_border favorite Saving Senior Client Leader Dentsu https://join.smartr…" at bounding box center [466, 388] width 732 height 399
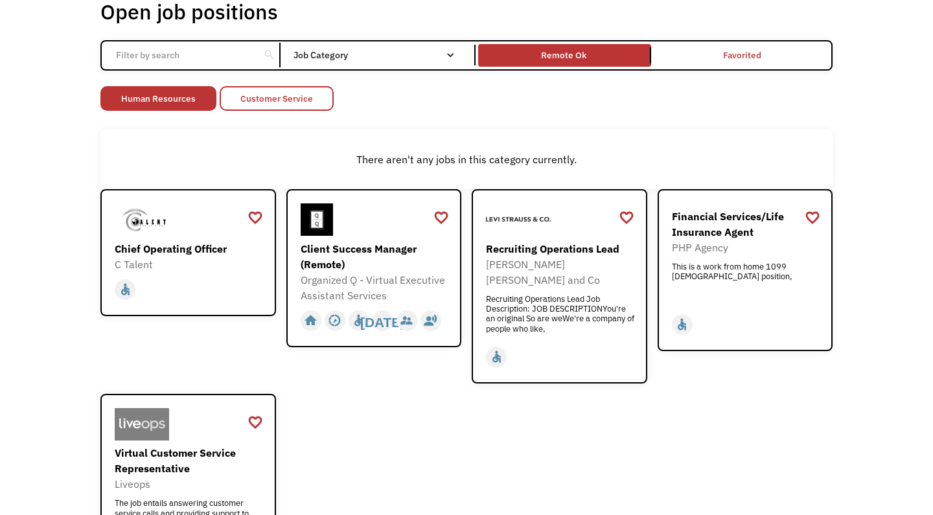
click at [266, 95] on link "Customer Service" at bounding box center [277, 98] width 114 height 25
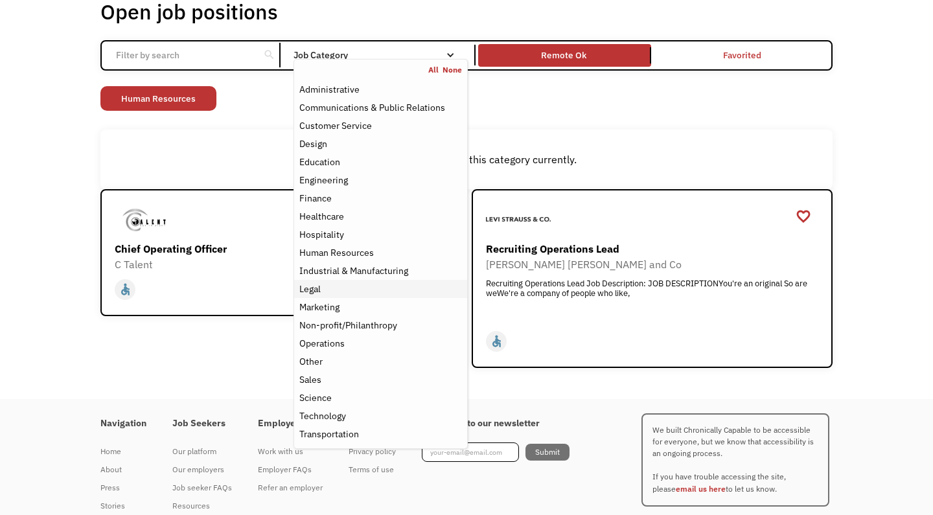
scroll to position [95, 0]
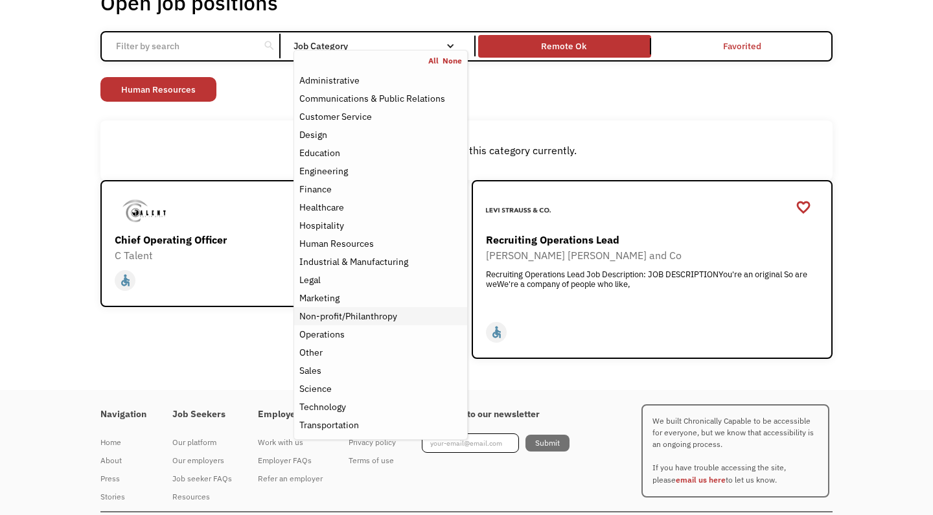
click at [389, 317] on div "Non-profit/Philanthropy" at bounding box center [348, 316] width 98 height 16
click at [590, 113] on div "Open job positions You have X liked items Search search Filter by category Admi…" at bounding box center [466, 174] width 732 height 369
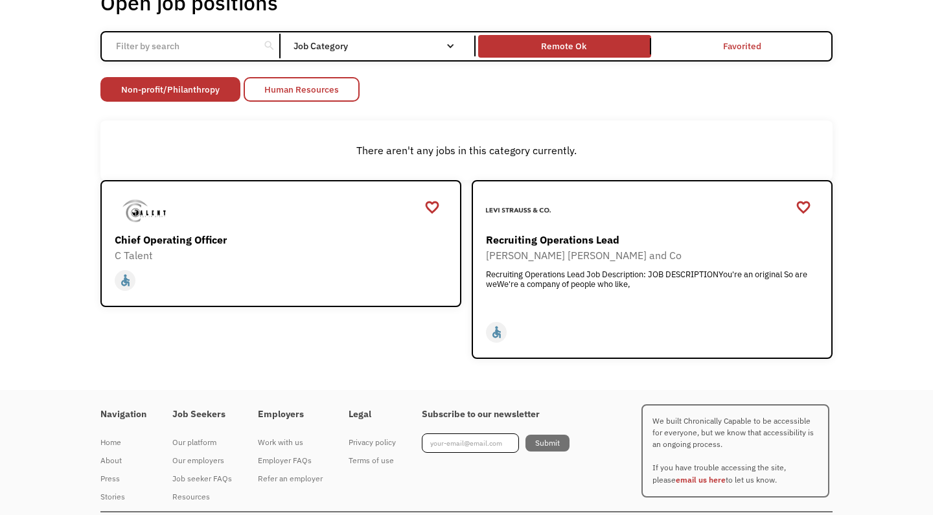
click at [339, 85] on link "Human Resources" at bounding box center [302, 89] width 116 height 25
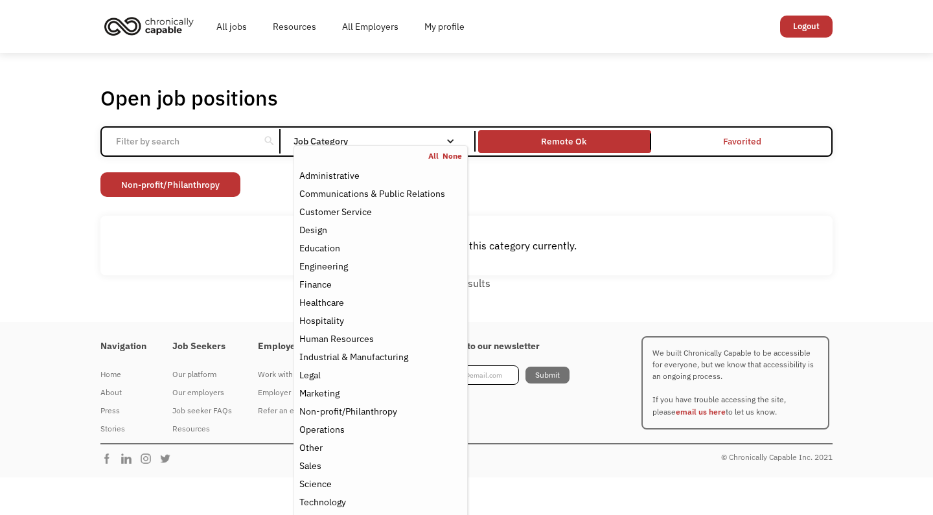
click at [381, 137] on div "Job Category" at bounding box center [380, 141] width 174 height 9
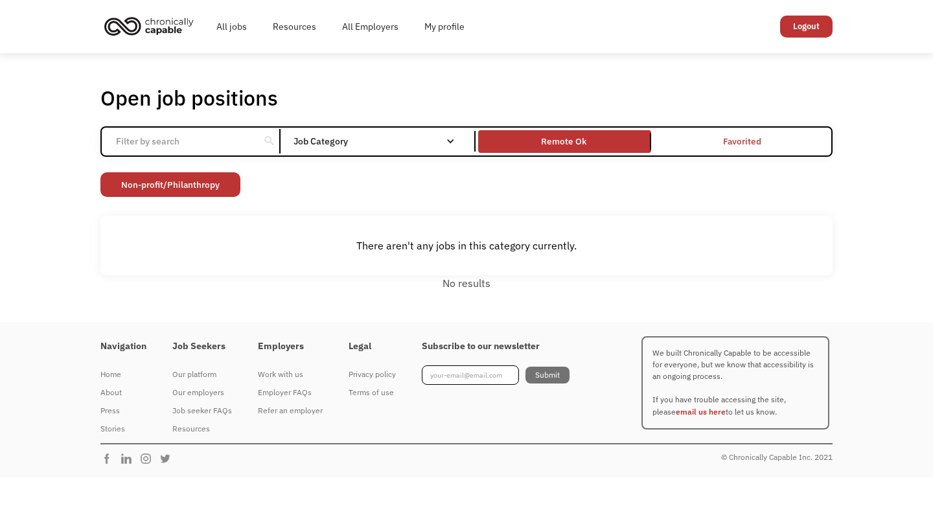
click at [381, 137] on div "Job Category" at bounding box center [380, 141] width 174 height 9
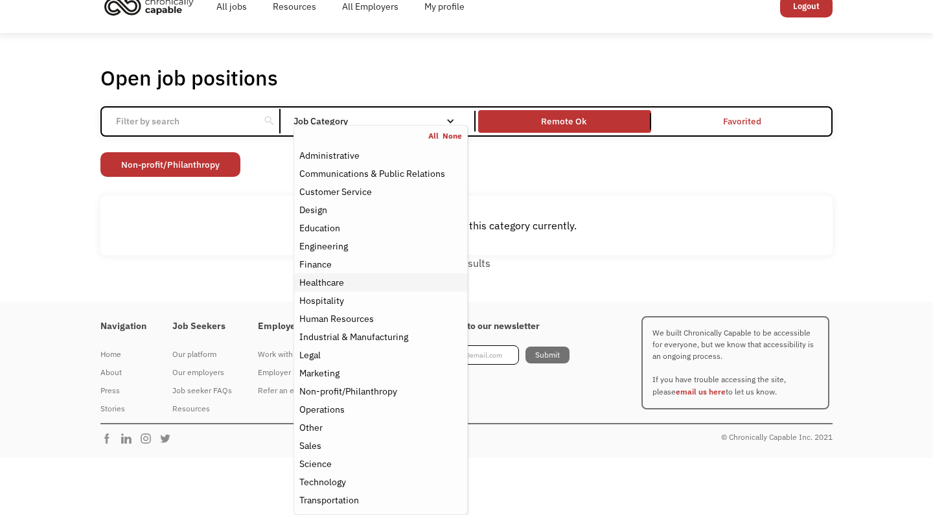
scroll to position [20, 0]
click at [354, 284] on div "Healthcare" at bounding box center [380, 283] width 163 height 16
click at [393, 221] on div "Education" at bounding box center [380, 228] width 163 height 16
click at [330, 226] on div "Education" at bounding box center [319, 228] width 41 height 16
click at [243, 210] on div "There aren't any jobs in this category currently." at bounding box center [466, 226] width 732 height 60
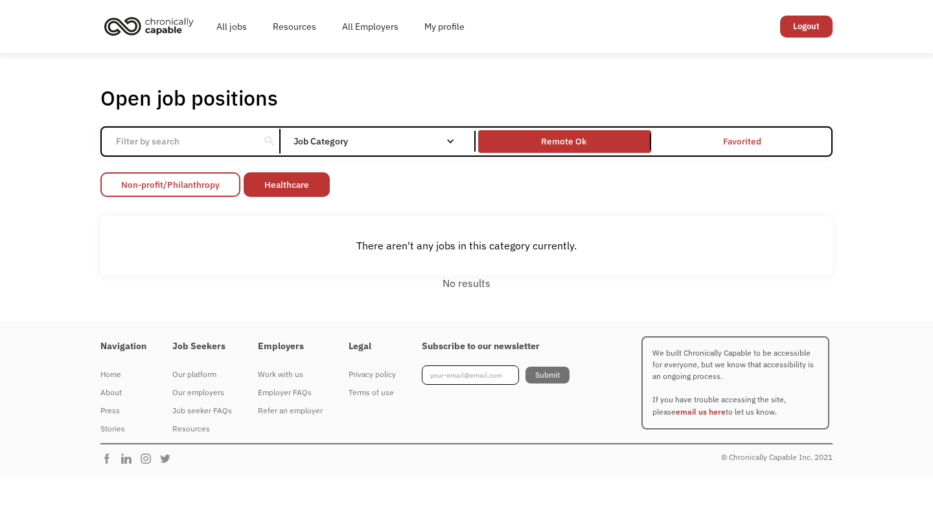
click at [220, 187] on link "Non-profit/Philanthropy" at bounding box center [170, 184] width 140 height 25
click at [181, 185] on link "Healthcare" at bounding box center [143, 184] width 86 height 25
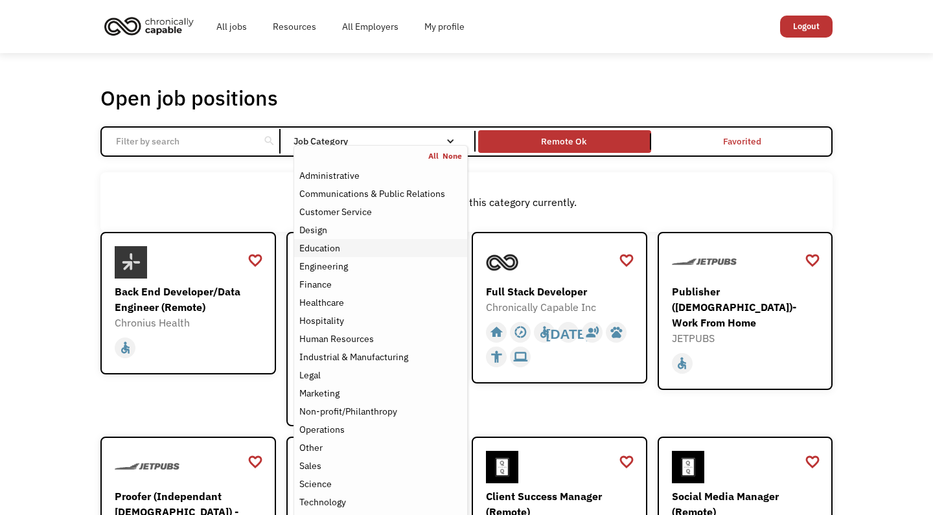
click at [317, 252] on div "Education" at bounding box center [319, 248] width 41 height 16
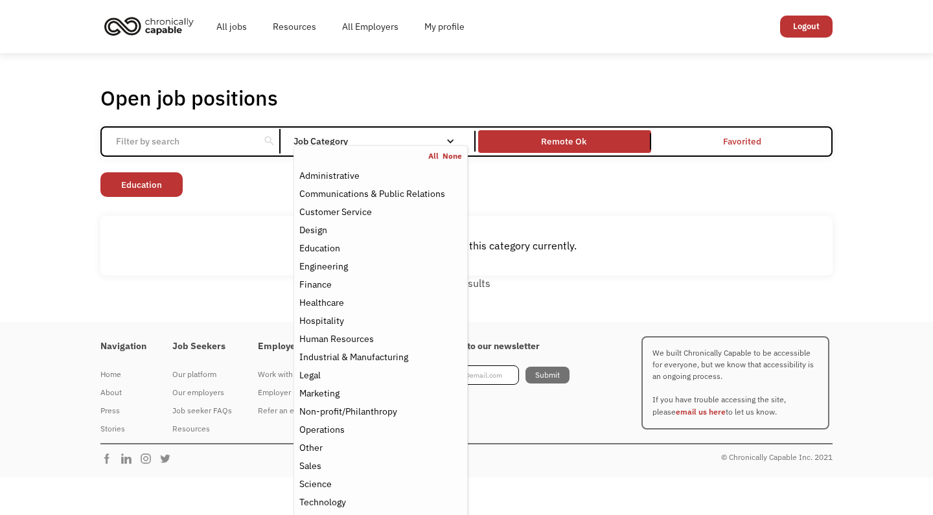
click at [437, 158] on link "All" at bounding box center [435, 156] width 14 height 10
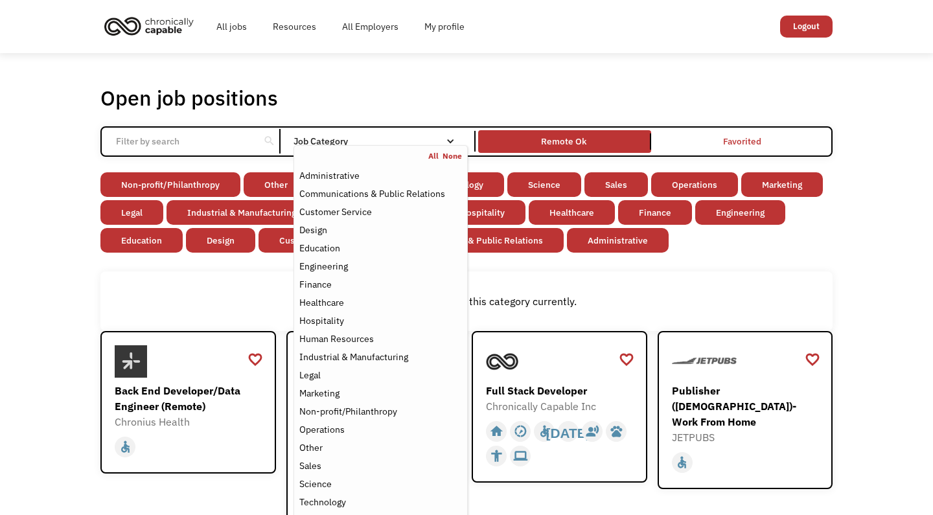
click at [717, 283] on div "There aren't any jobs in this category currently." at bounding box center [466, 301] width 732 height 60
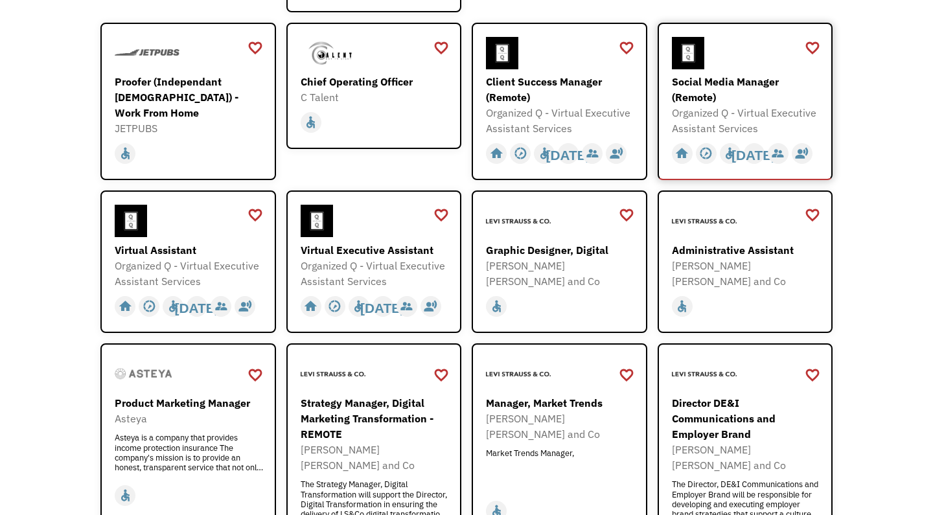
scroll to position [514, 0]
click at [748, 256] on div "Administrative Assistant" at bounding box center [747, 250] width 150 height 16
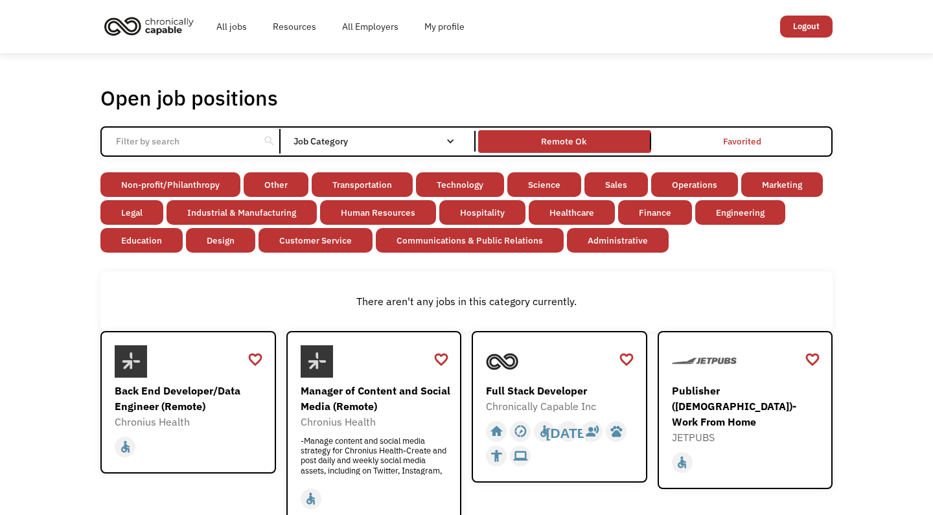
scroll to position [0, 0]
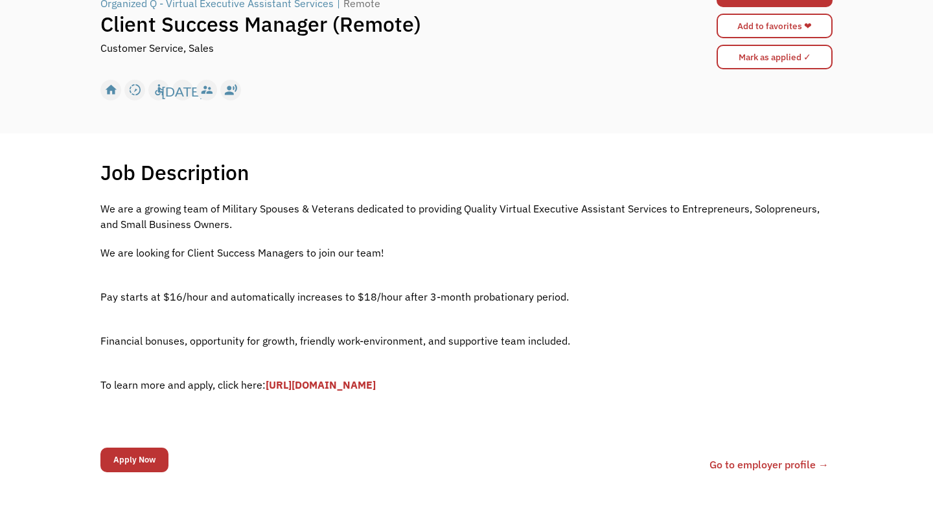
scroll to position [146, 0]
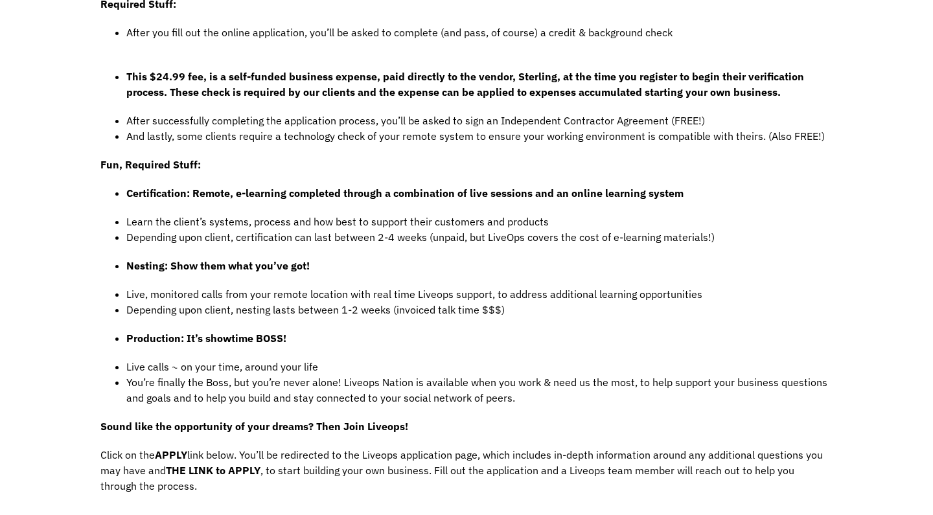
scroll to position [902, 0]
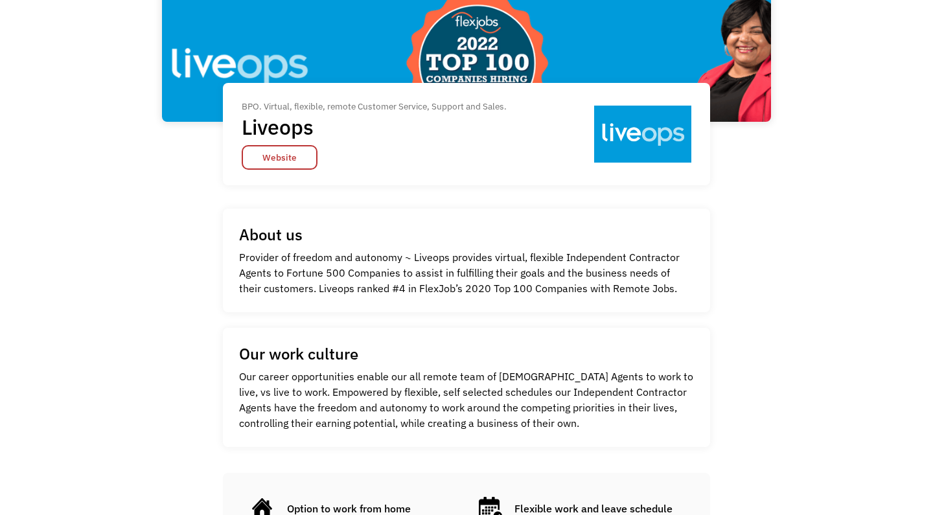
scroll to position [168, 0]
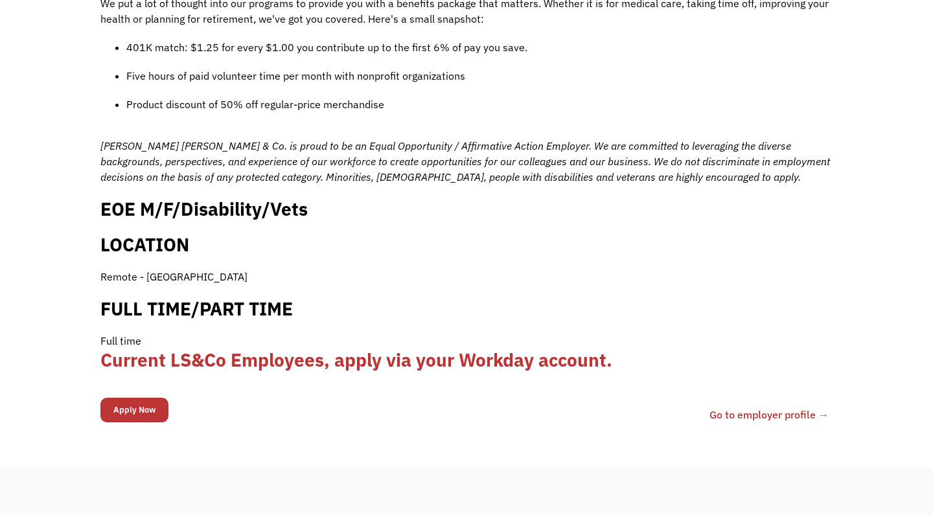
scroll to position [1213, 0]
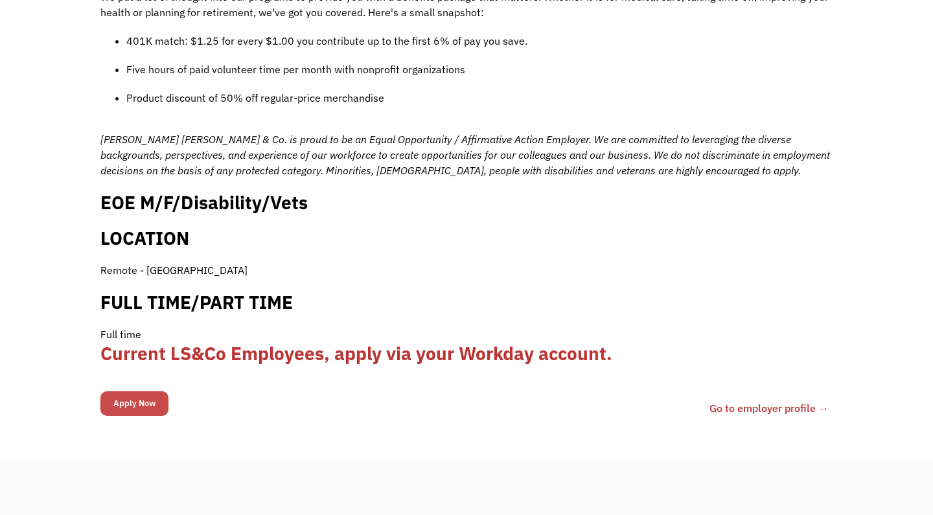
click at [156, 391] on input "Apply Now" at bounding box center [134, 403] width 68 height 25
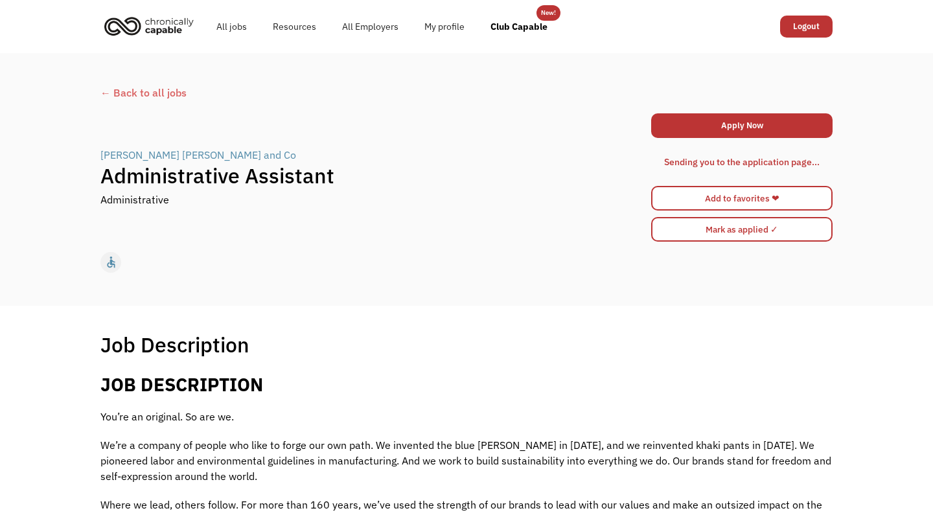
scroll to position [0, 0]
click at [774, 201] on link "Add to favorites ❤" at bounding box center [741, 198] width 181 height 25
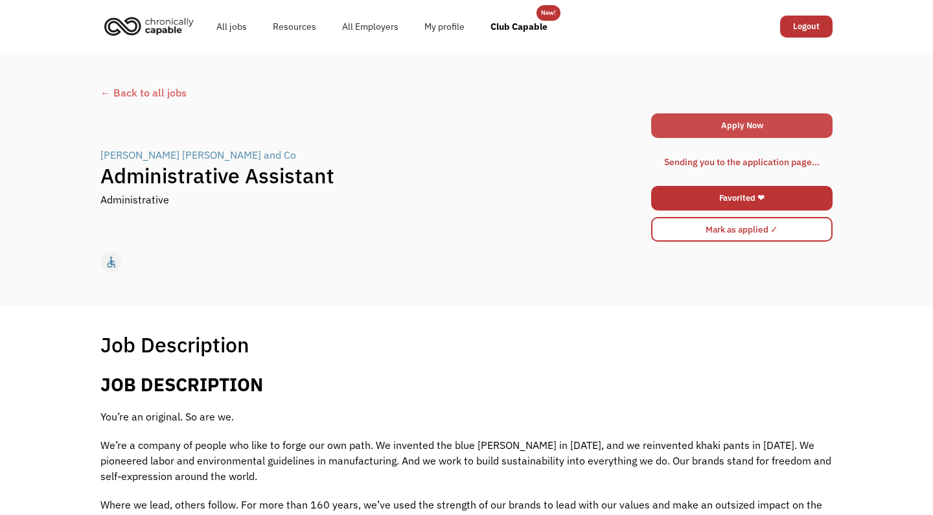
click at [743, 119] on link "Apply Now" at bounding box center [741, 125] width 181 height 25
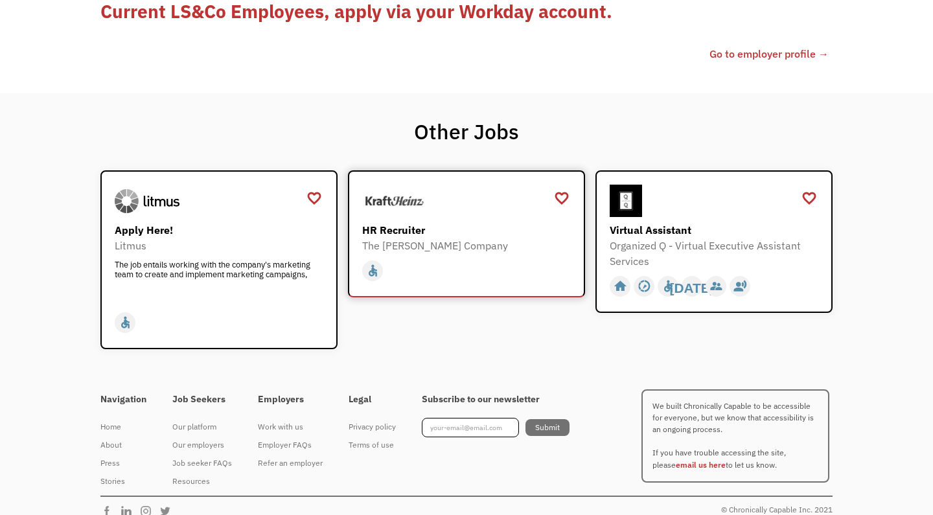
scroll to position [1595, 0]
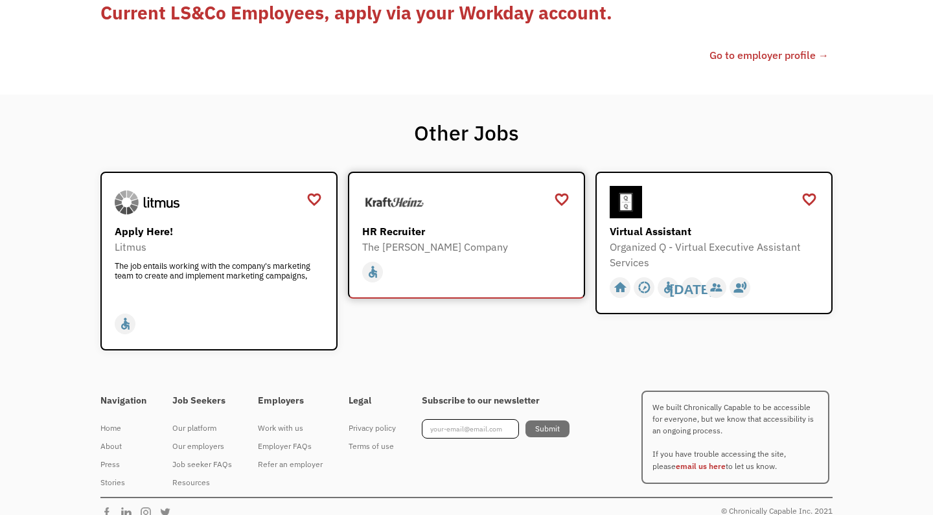
click at [381, 224] on div "HR Recruiter" at bounding box center [468, 232] width 212 height 16
